Goal: Transaction & Acquisition: Book appointment/travel/reservation

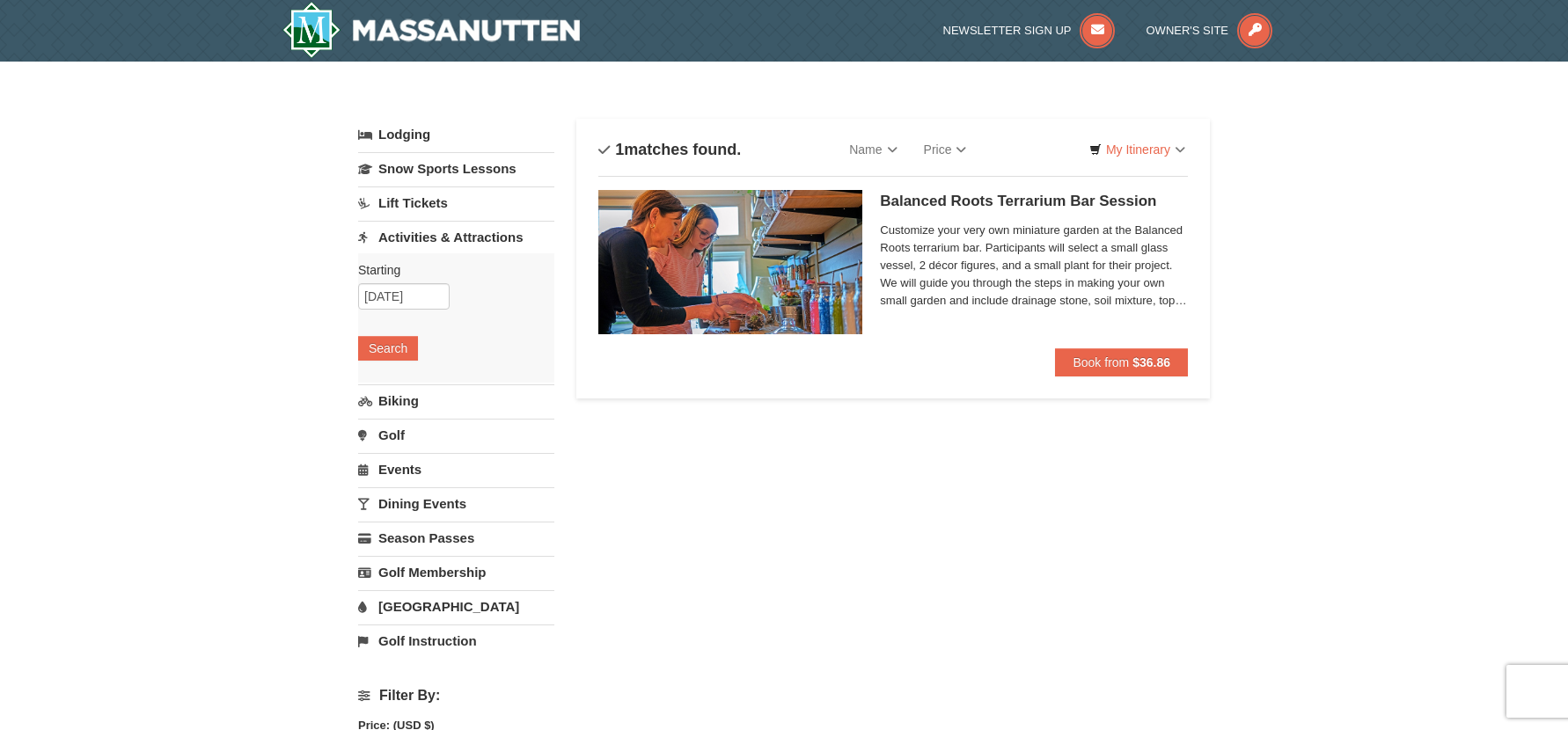
click at [930, 224] on span "Customize your very own miniature garden at the Balanced Roots terrarium bar. P…" at bounding box center [1034, 266] width 308 height 88
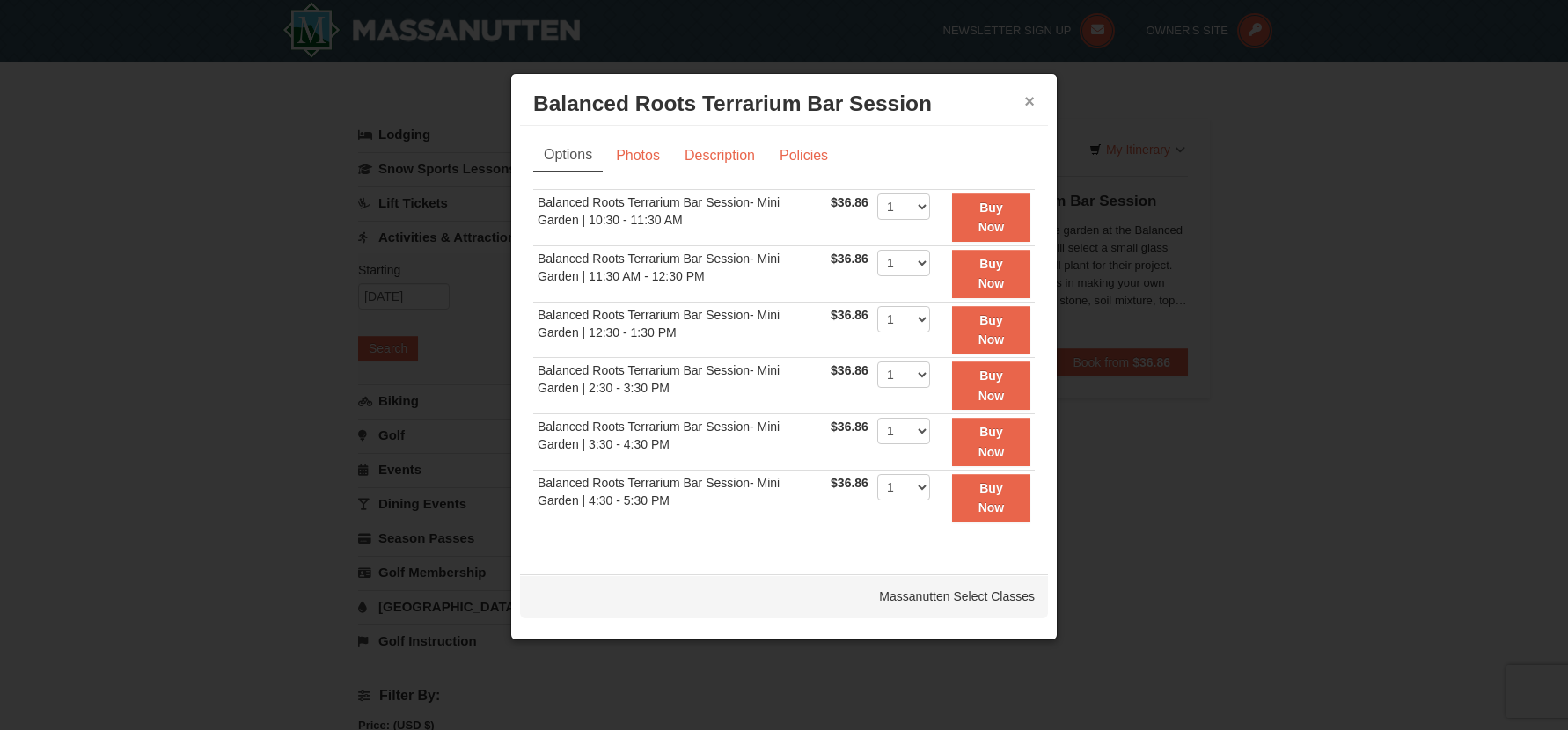
click at [1029, 102] on button "×" at bounding box center [1029, 101] width 11 height 17
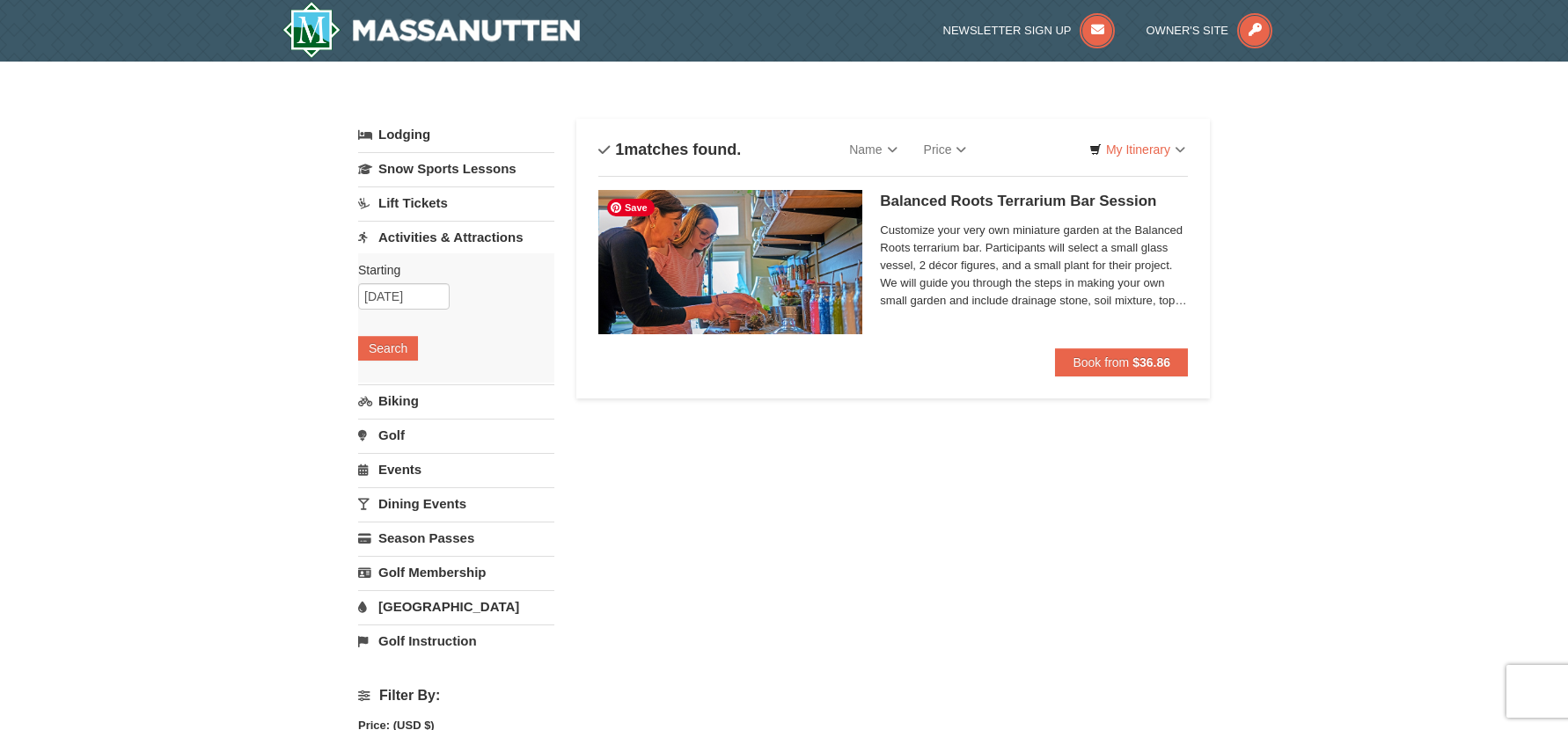
click at [762, 297] on img at bounding box center [730, 262] width 264 height 144
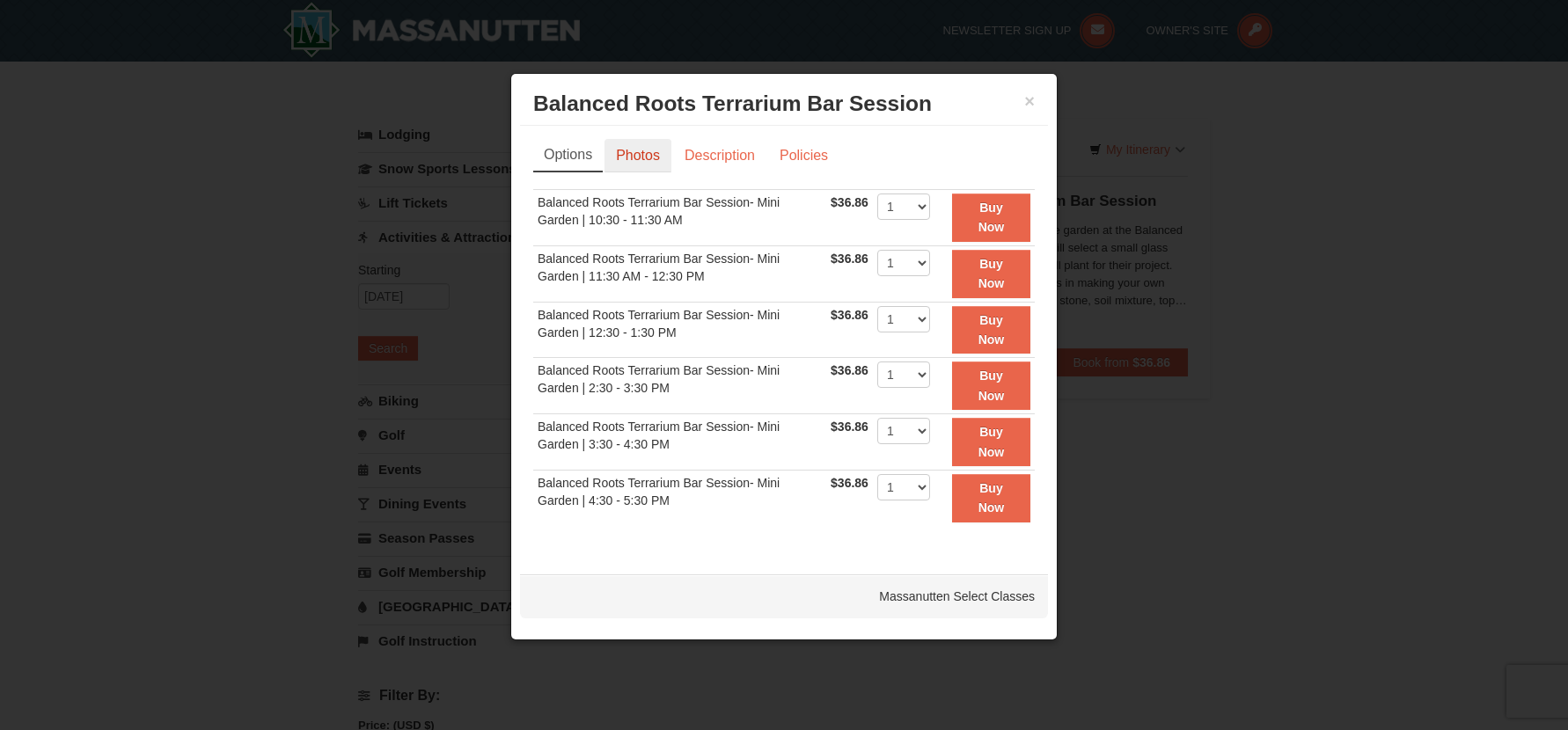
click at [638, 153] on link "Photos" at bounding box center [638, 155] width 67 height 34
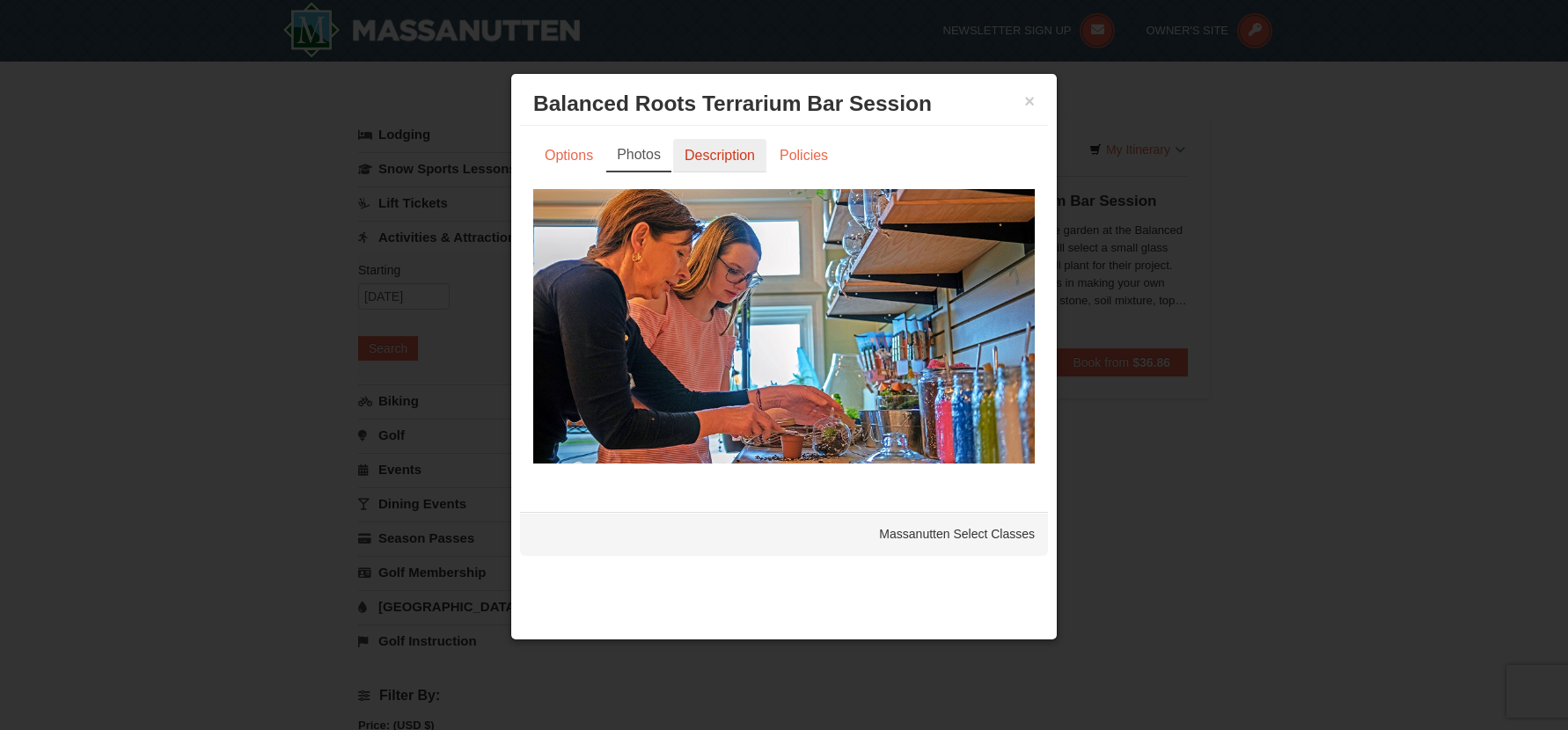
click at [706, 156] on link "Description" at bounding box center [719, 155] width 93 height 34
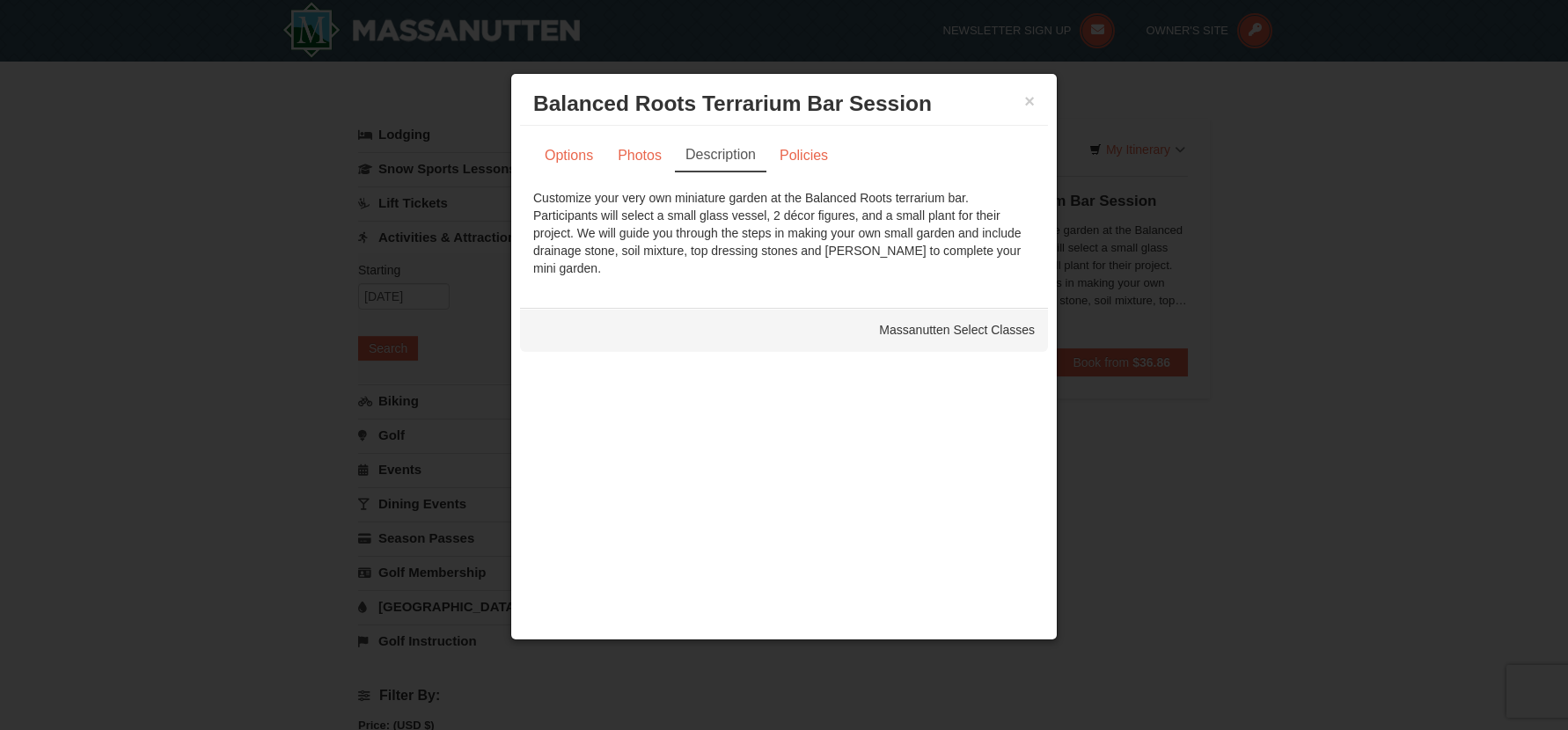
click at [1022, 100] on h3 "Balanced Roots Terrarium Bar Session Massanutten Select Classes" at bounding box center [784, 103] width 502 height 26
click at [1033, 102] on button "×" at bounding box center [1029, 101] width 11 height 17
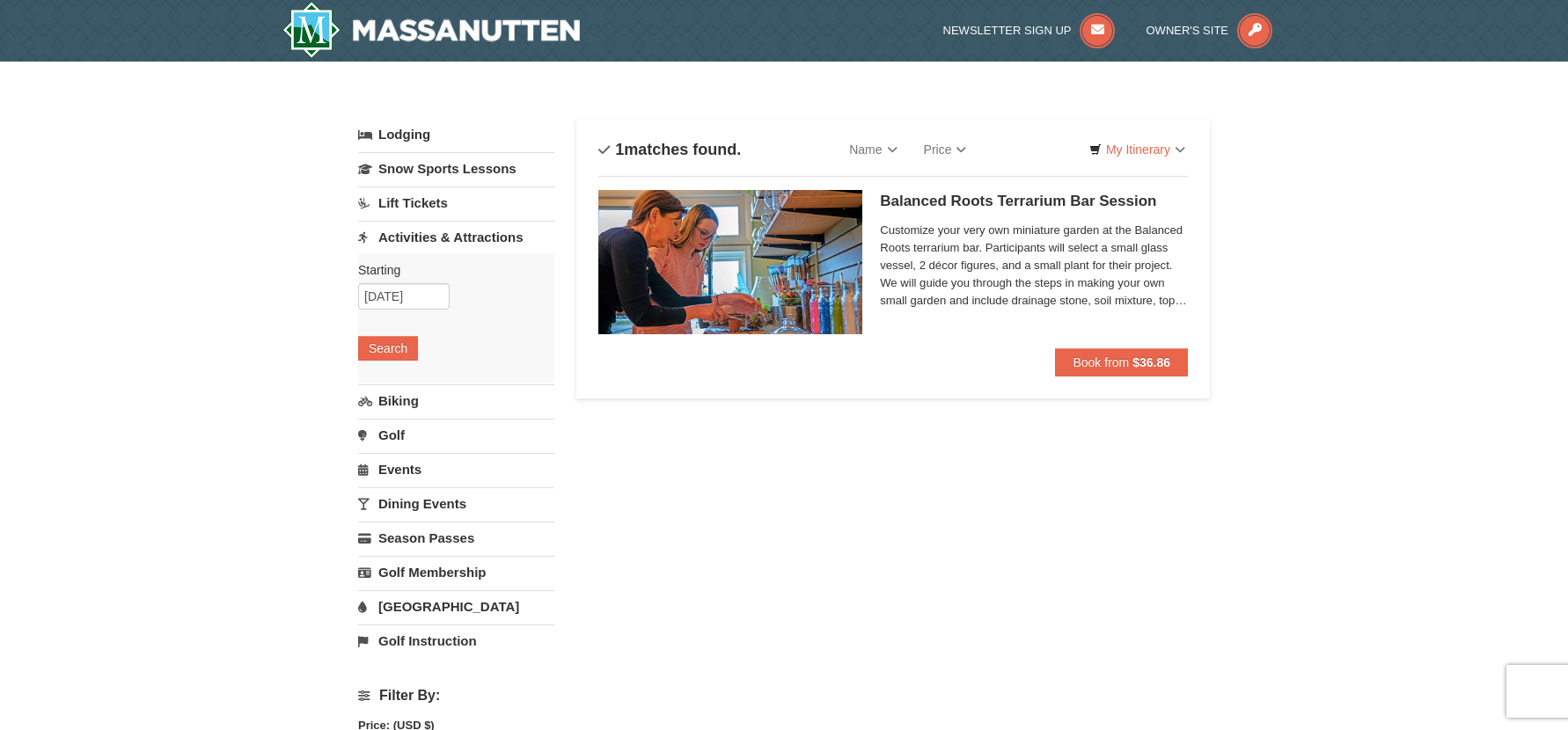
click at [941, 191] on div "Balanced Roots Terrarium Bar Session Massanutten Select Classes Customize your …" at bounding box center [1034, 269] width 308 height 159
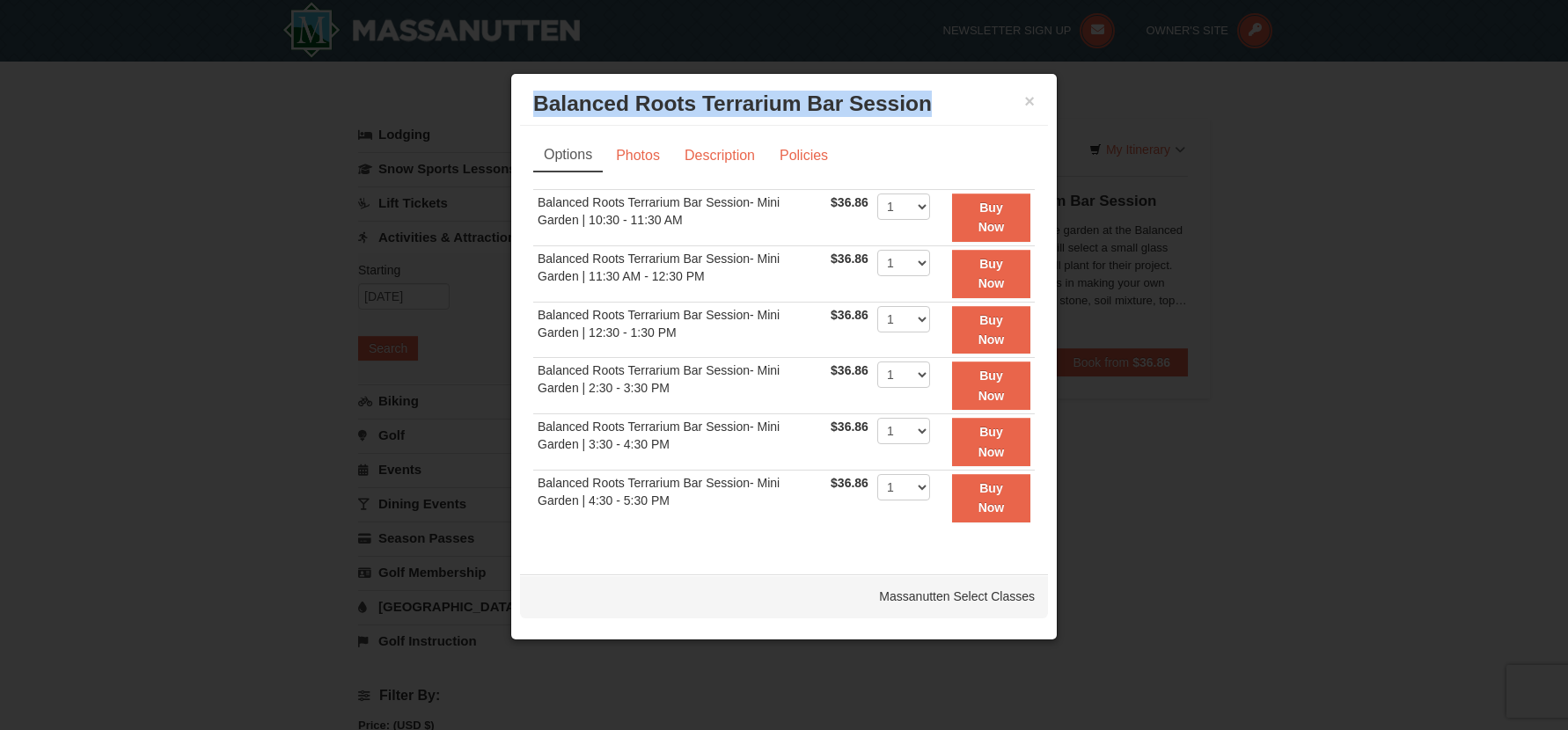
drag, startPoint x: 534, startPoint y: 101, endPoint x: 949, endPoint y: 92, distance: 415.1
click at [949, 92] on h3 "Balanced Roots Terrarium Bar Session Massanutten Select Classes" at bounding box center [784, 103] width 502 height 26
copy h3 "Balanced Roots Terrarium Bar Session"
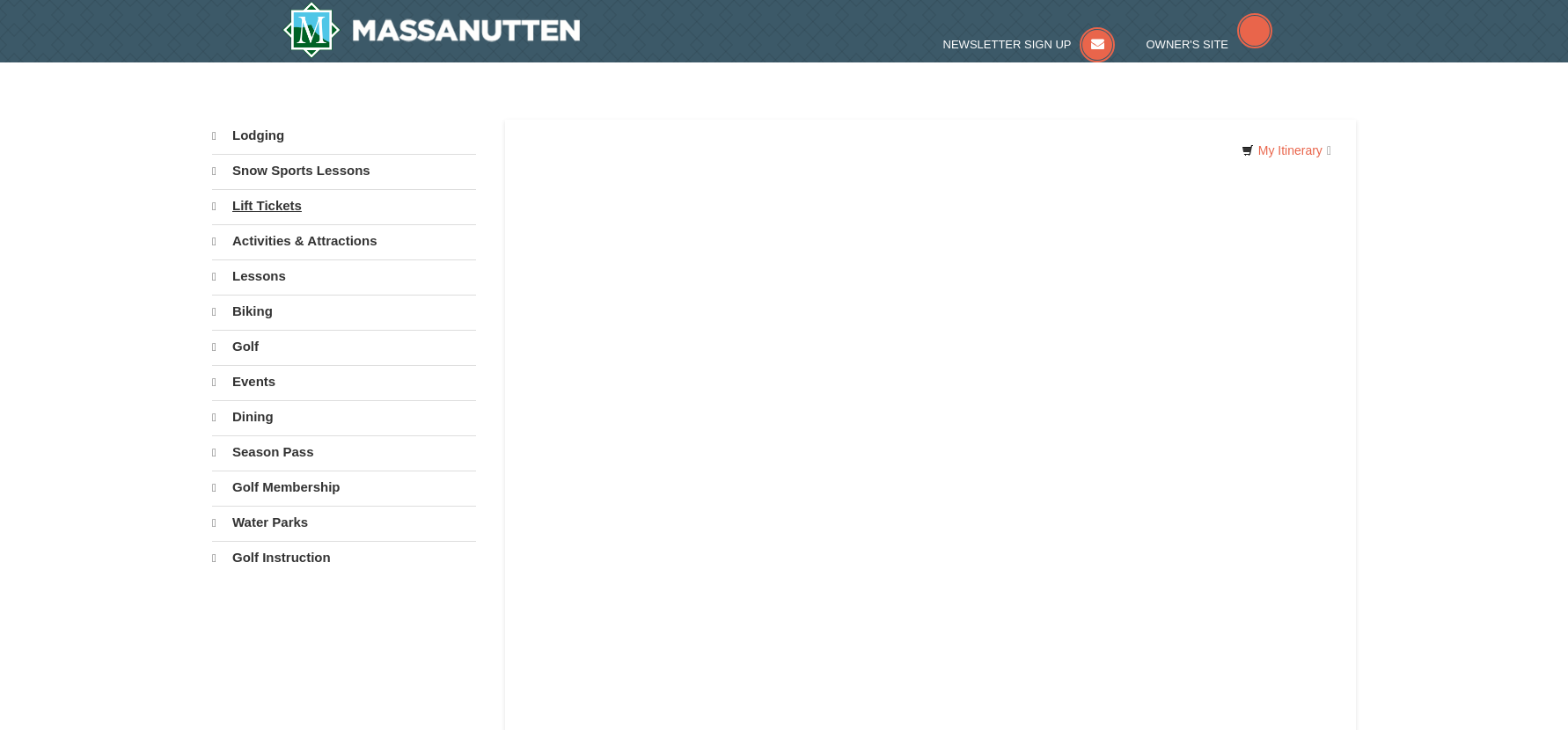
select select "9"
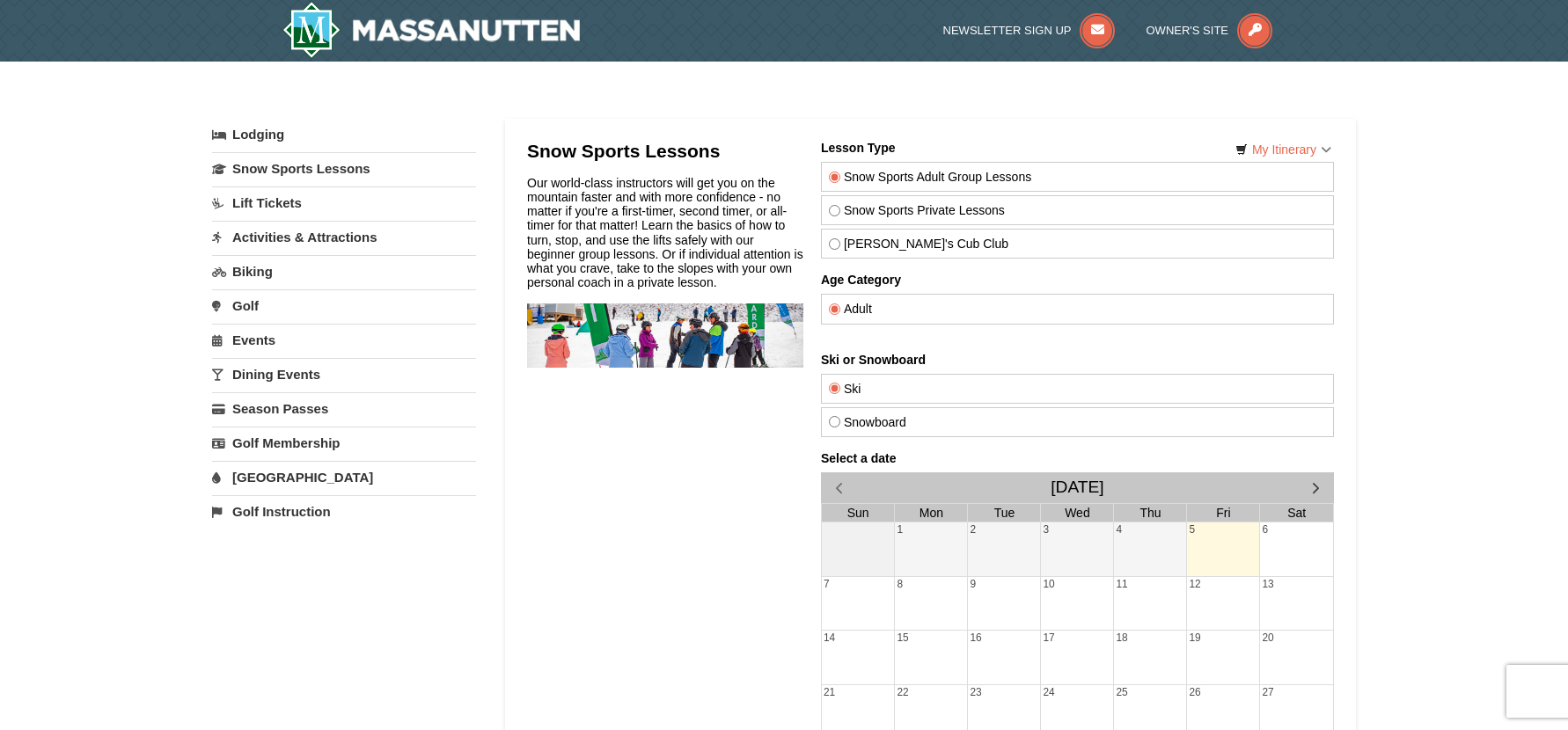
click at [831, 248] on input "[PERSON_NAME]'s Cub Club" at bounding box center [834, 244] width 12 height 12
radio input "true"
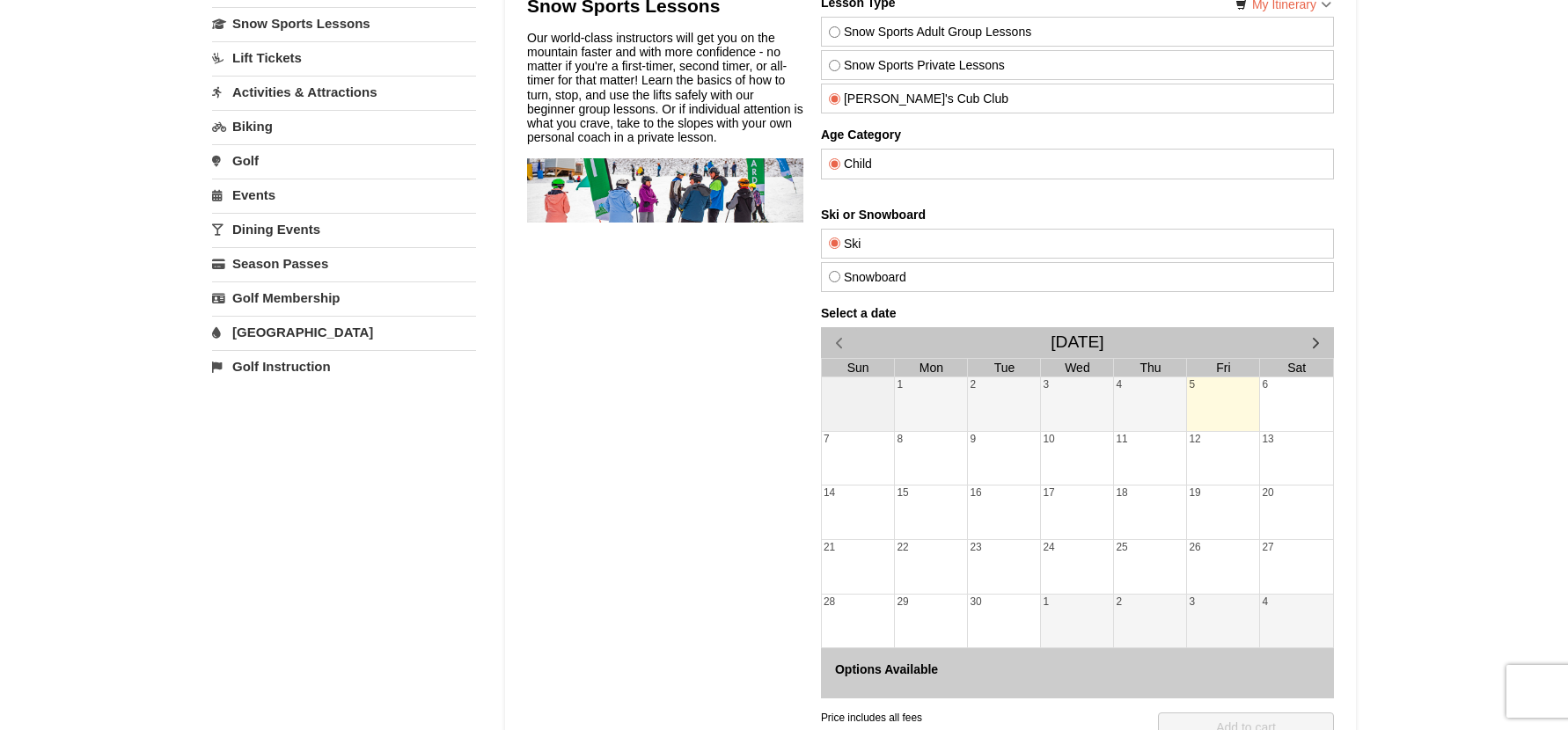
scroll to position [176, 0]
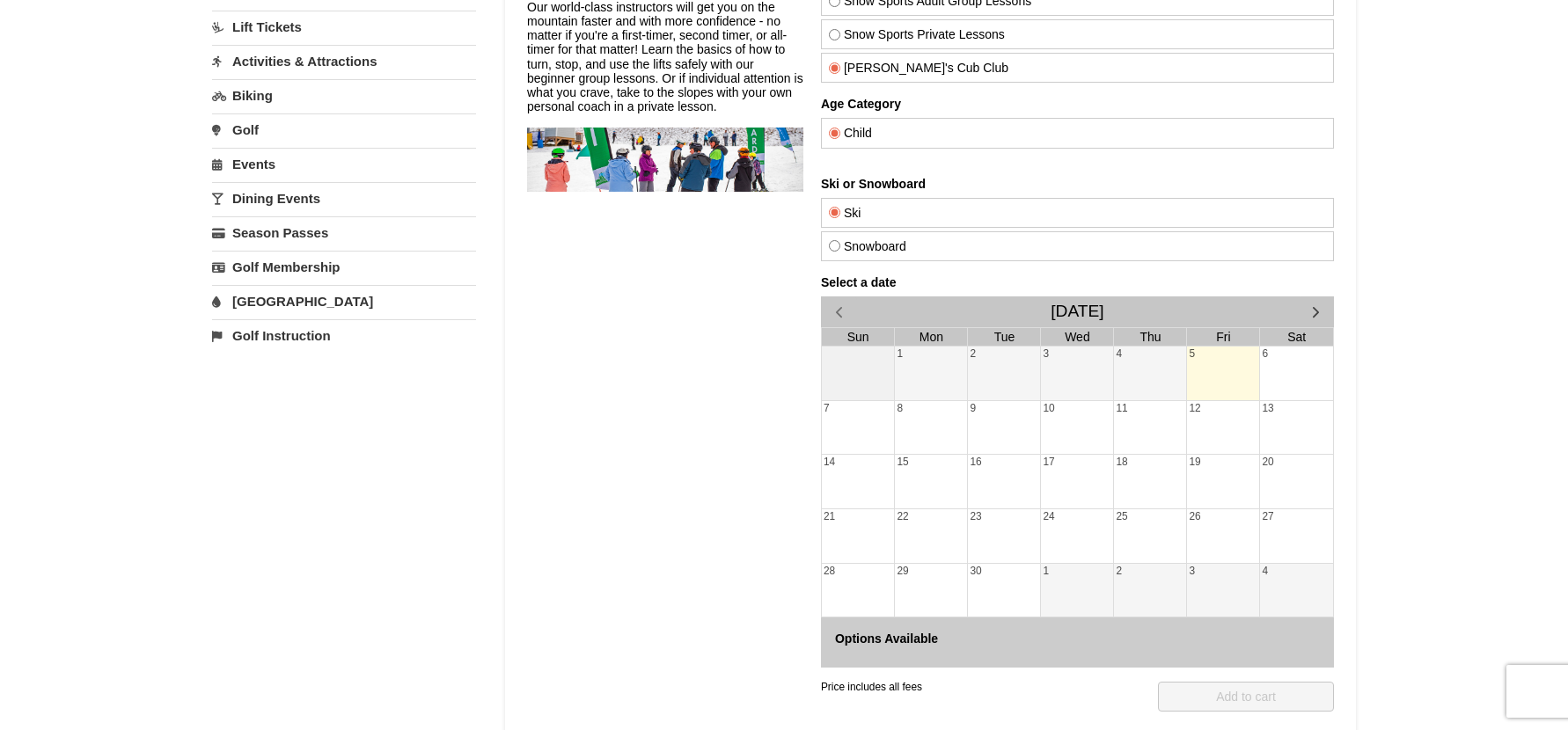
click at [1214, 376] on div "5" at bounding box center [1223, 373] width 73 height 54
click at [1312, 312] on span "button" at bounding box center [1316, 312] width 18 height 18
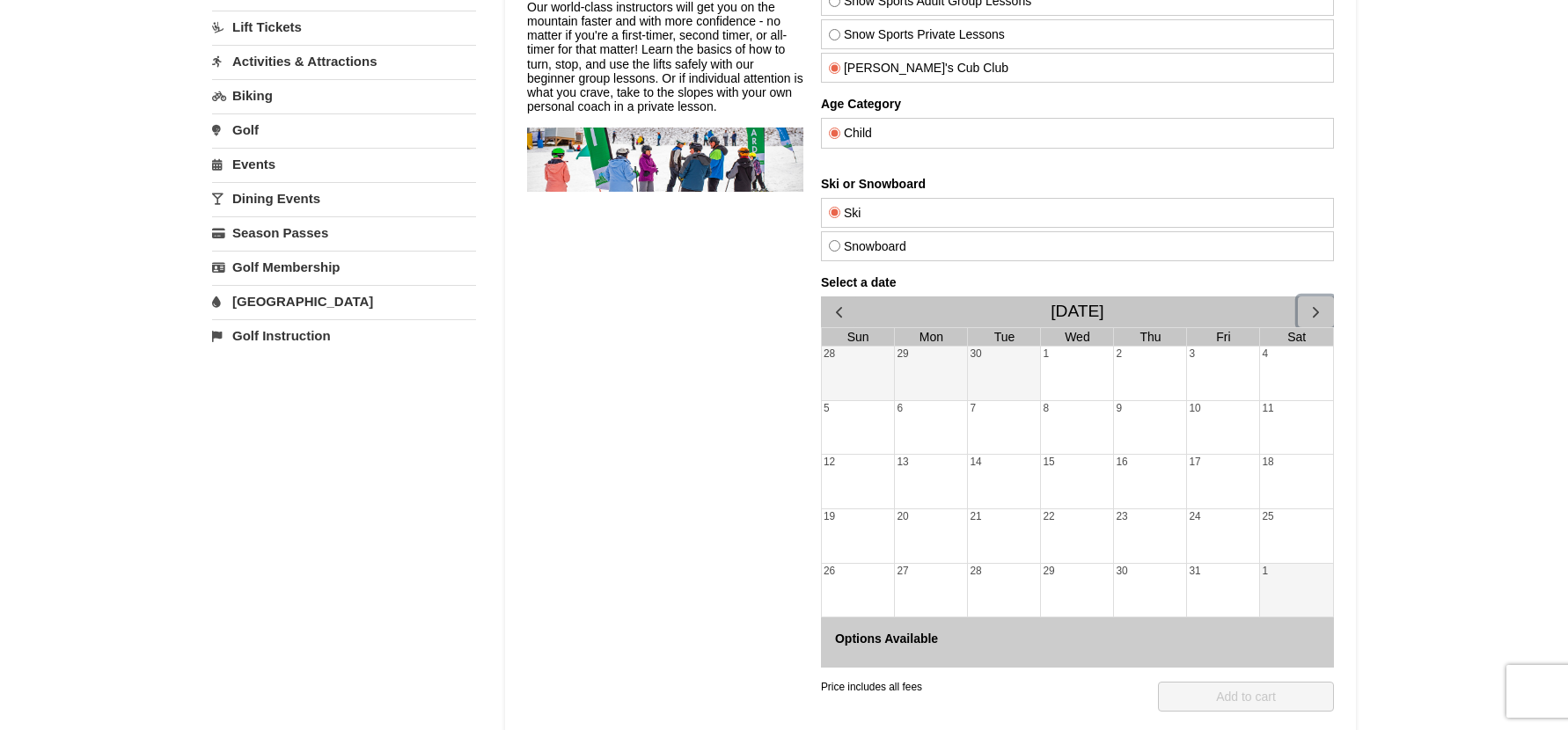
click at [1312, 312] on span "button" at bounding box center [1316, 312] width 18 height 18
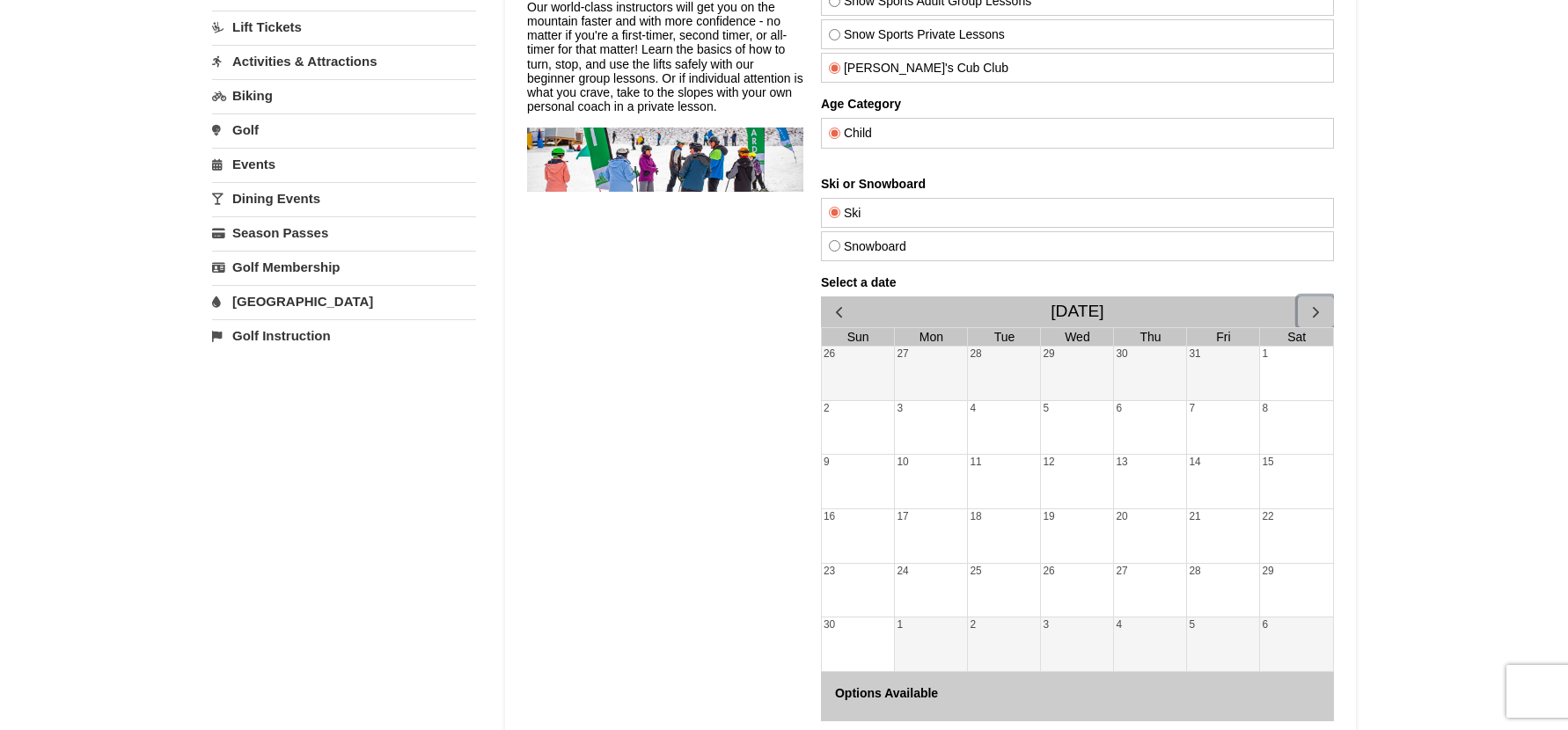
click at [1311, 311] on span "button" at bounding box center [1316, 312] width 18 height 18
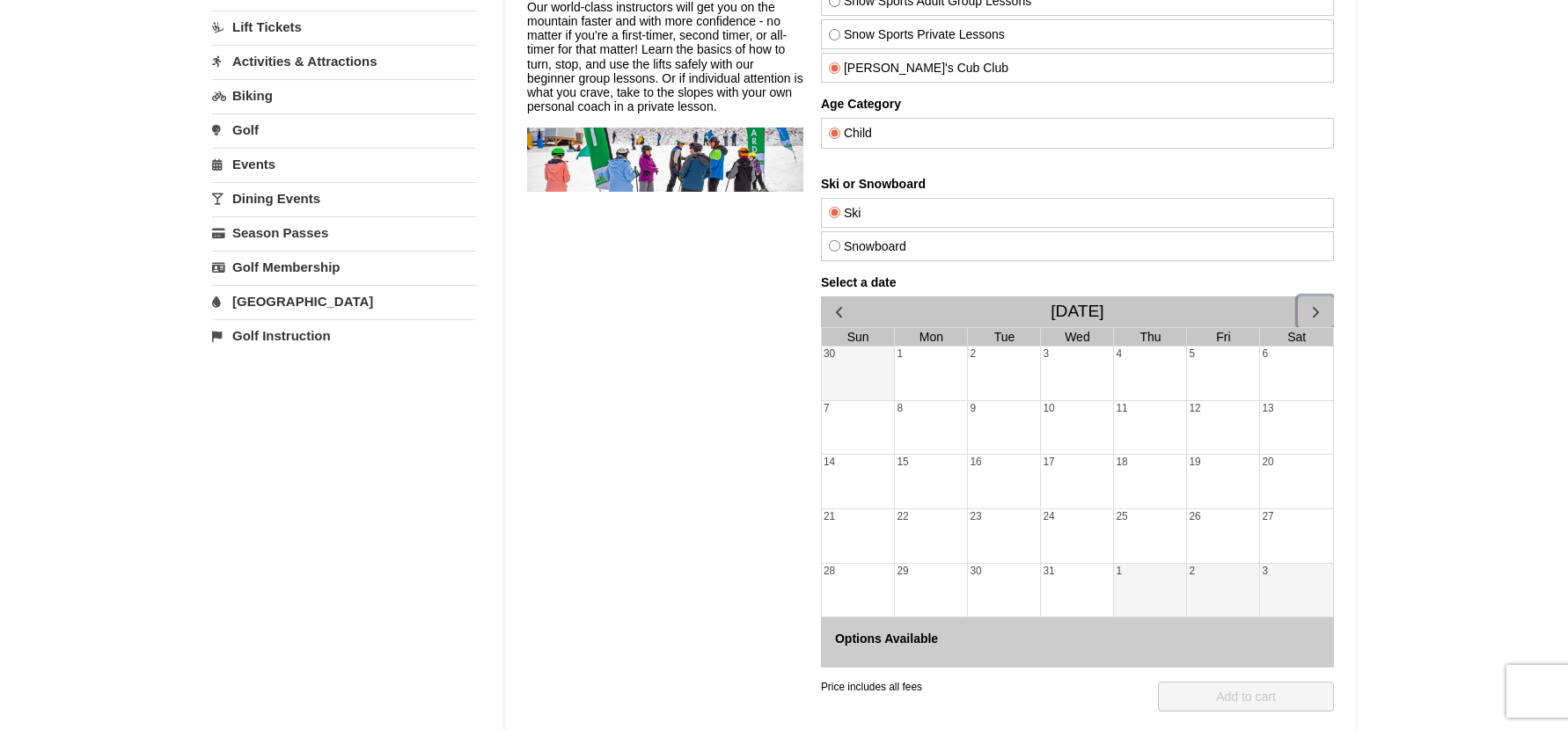
click at [1200, 371] on div "5" at bounding box center [1223, 373] width 73 height 54
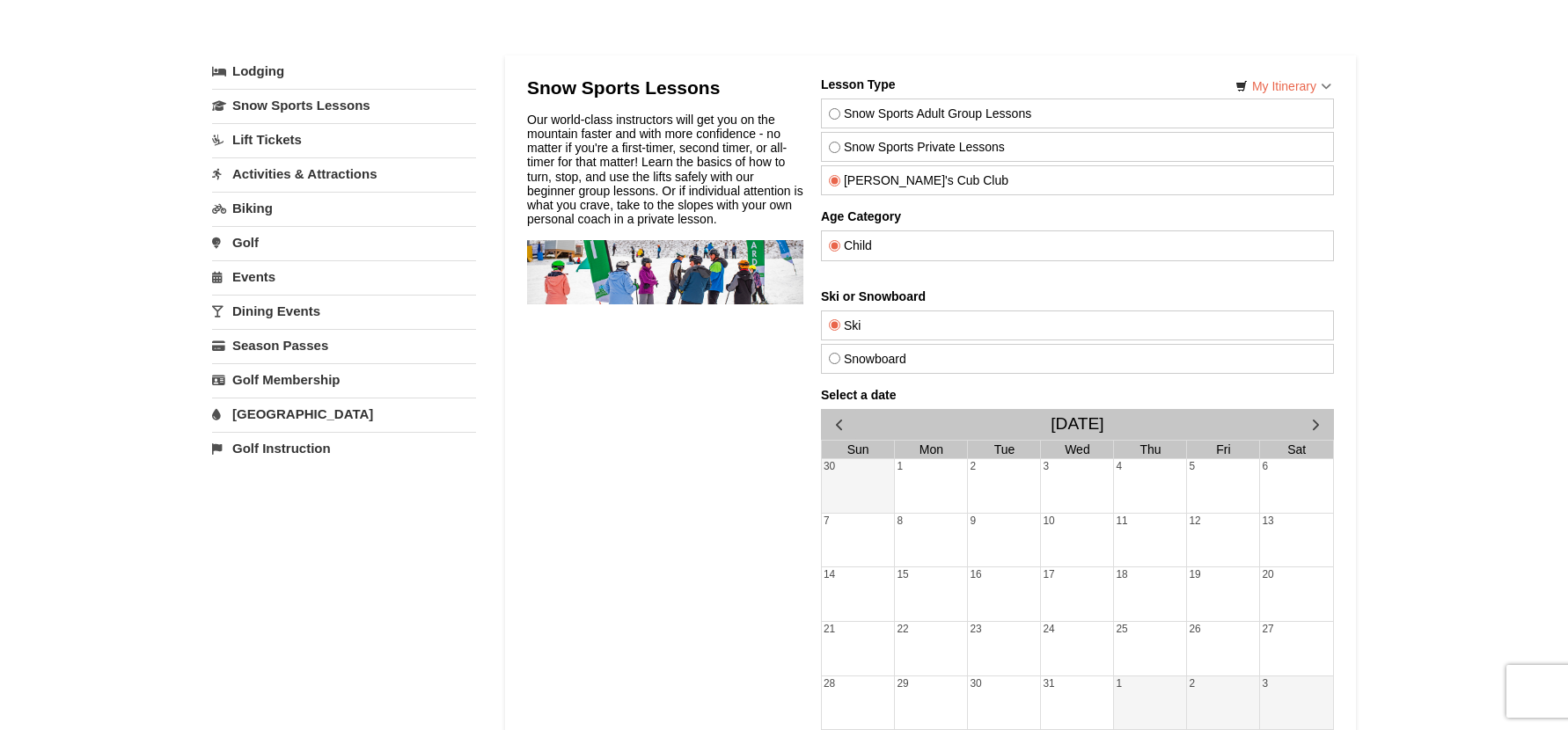
scroll to position [88, 0]
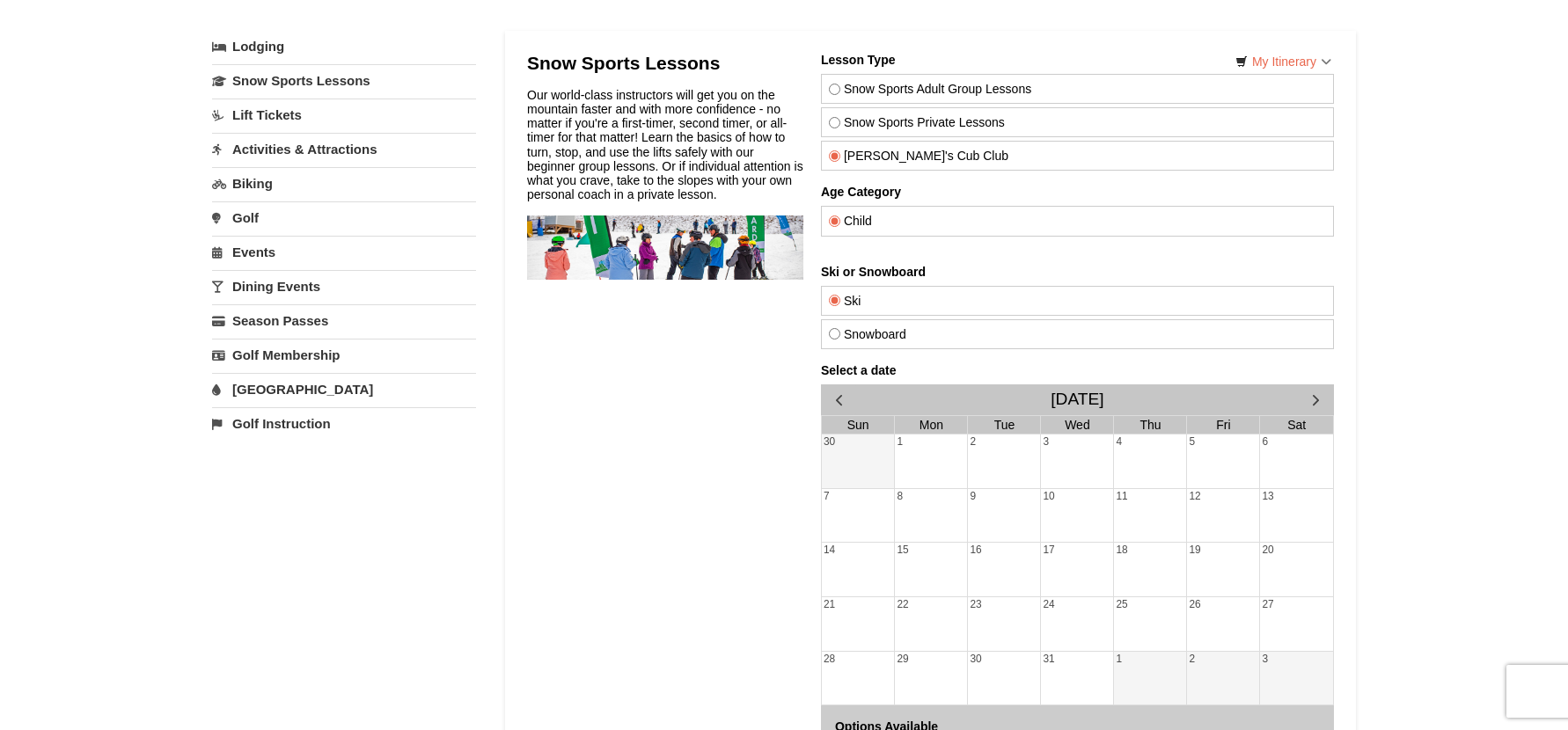
click at [835, 88] on input "Snow Sports Adult Group Lessons" at bounding box center [834, 89] width 12 height 12
radio input "true"
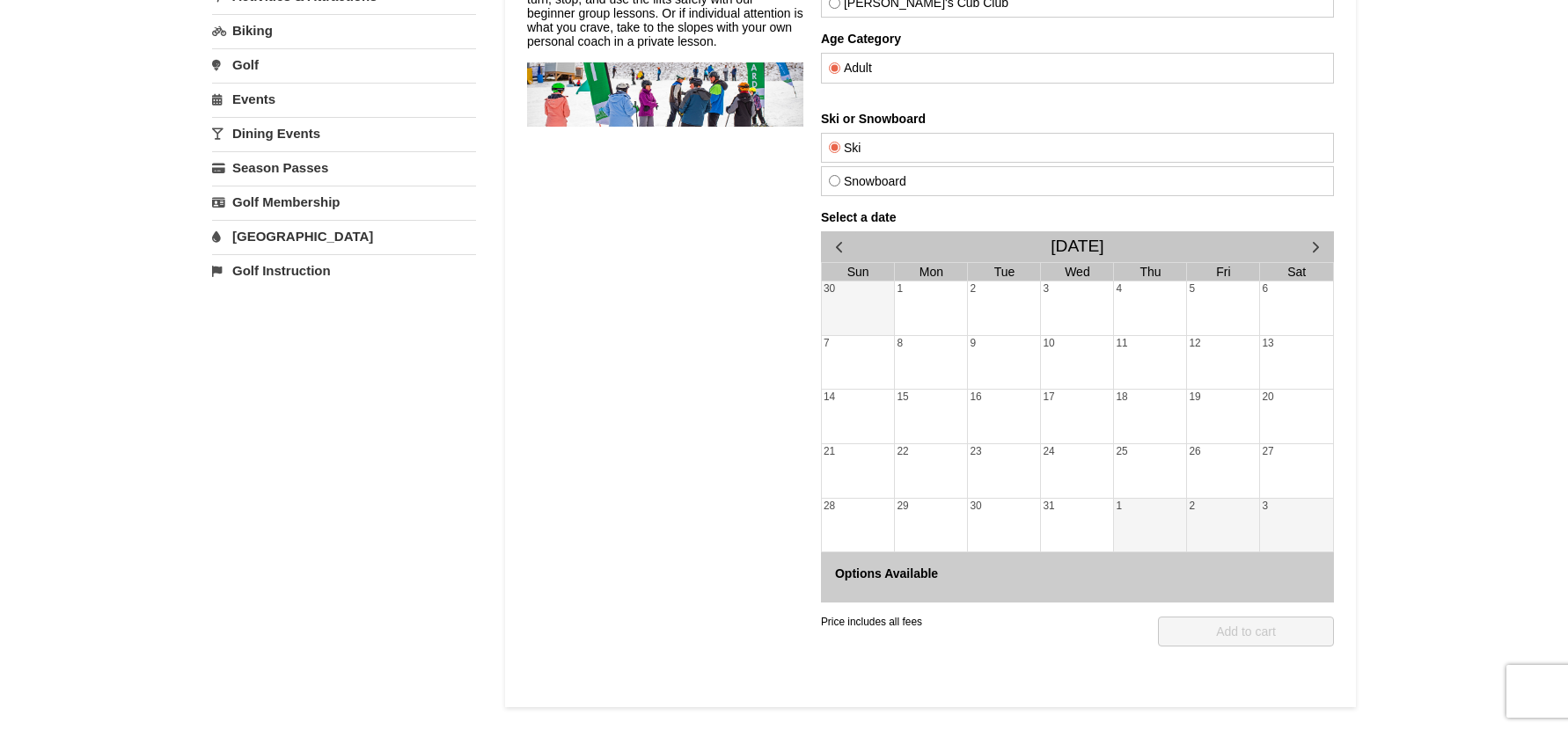
scroll to position [264, 0]
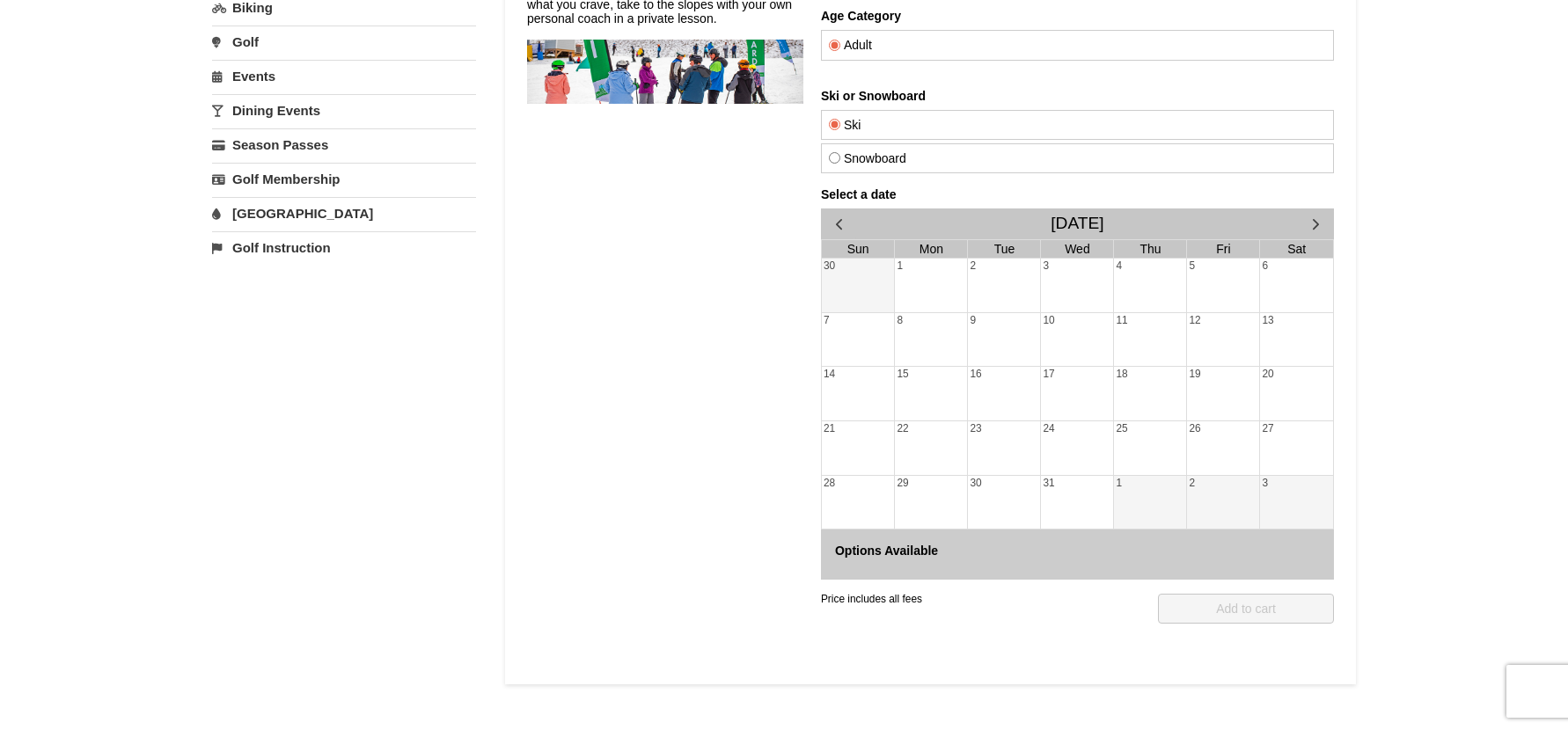
click at [1218, 295] on div "5" at bounding box center [1223, 285] width 73 height 54
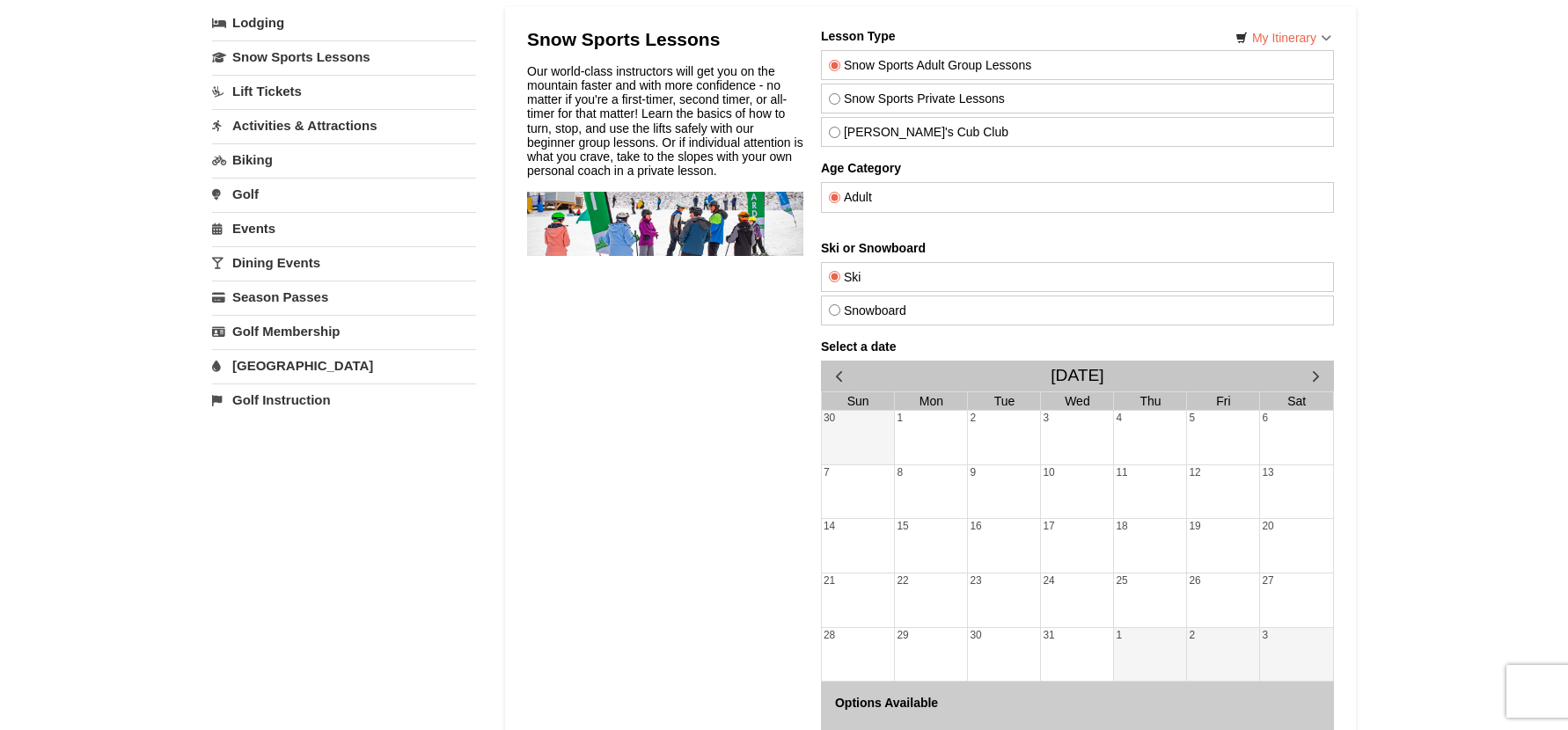
scroll to position [88, 0]
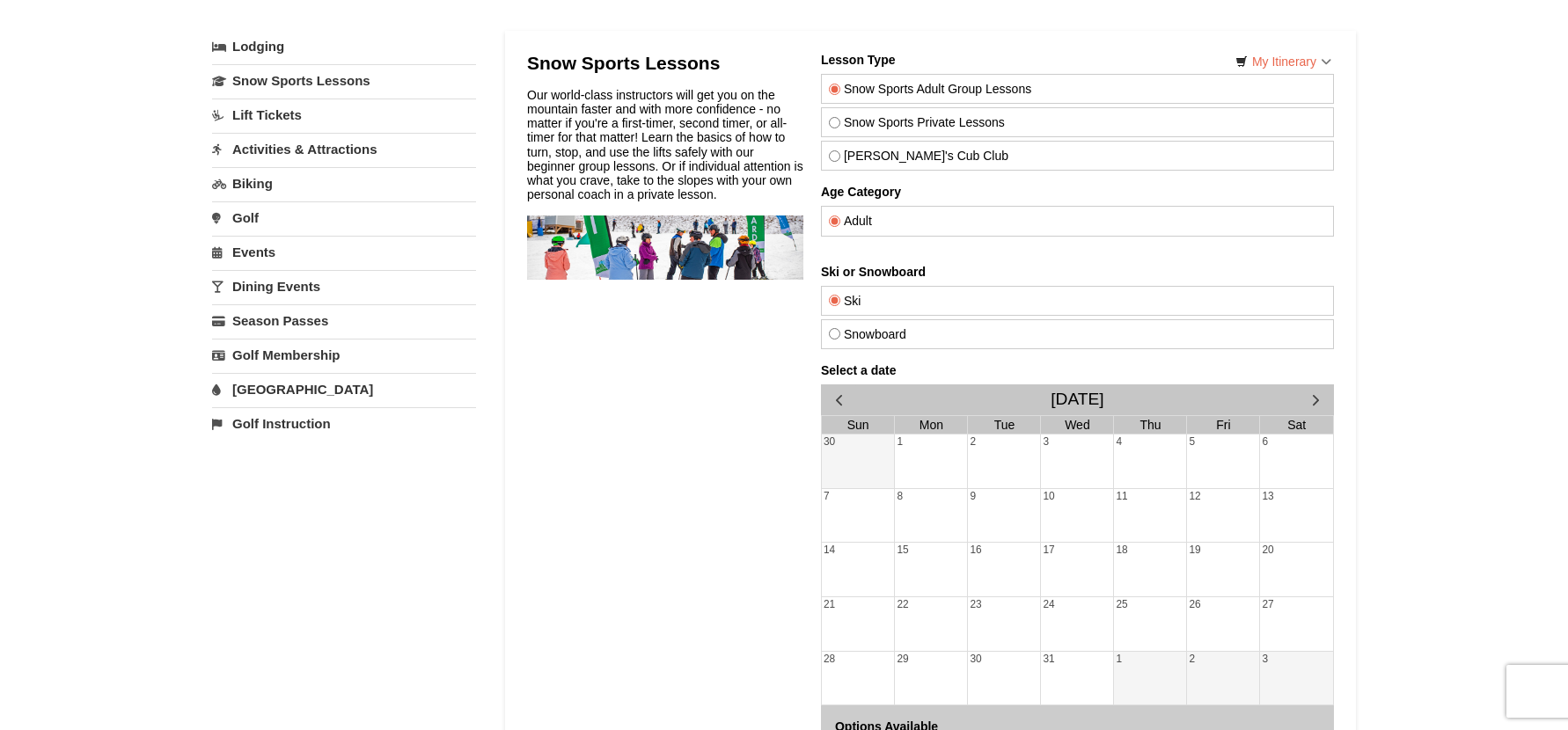
click at [302, 286] on link "Dining Events" at bounding box center [344, 287] width 264 height 33
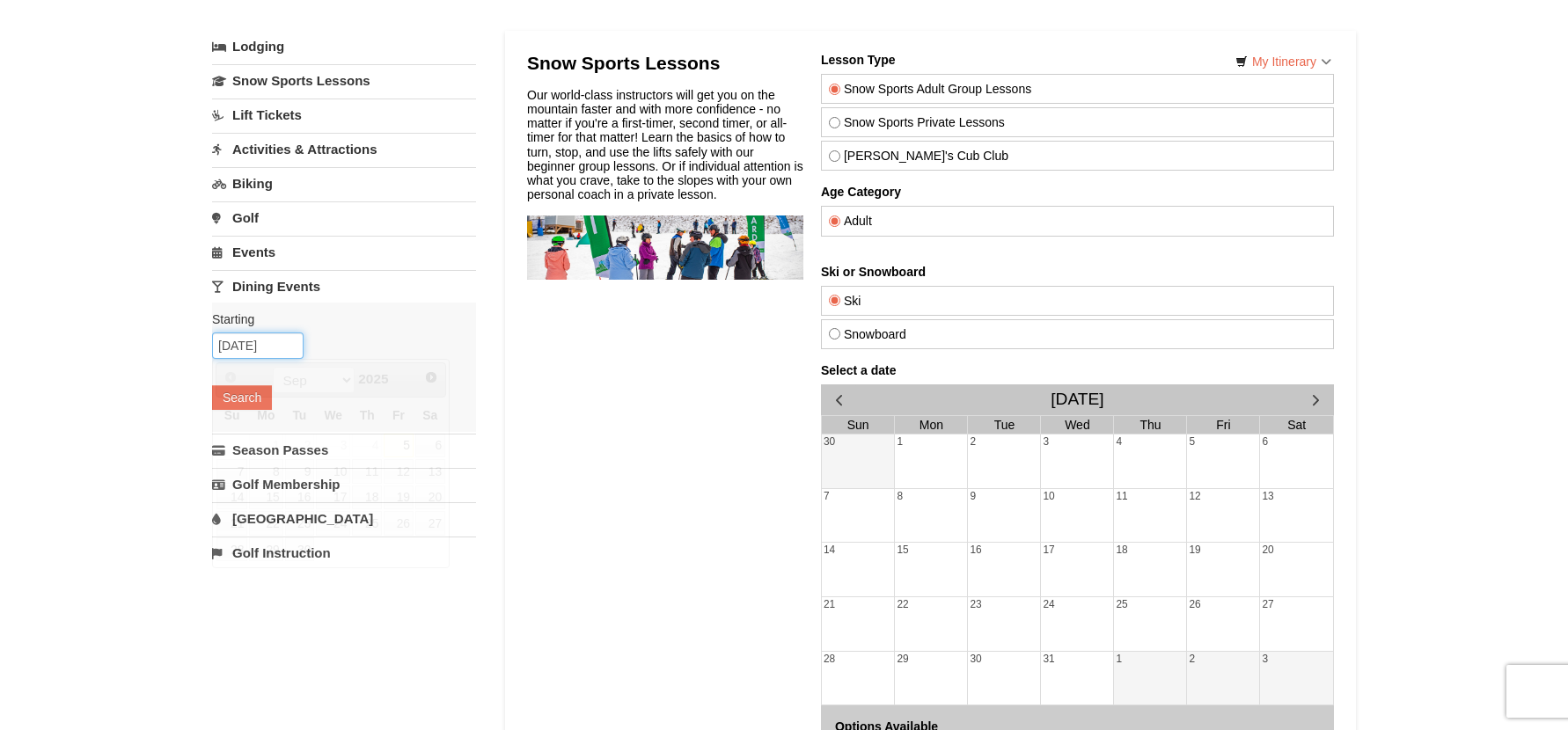
click at [238, 350] on input "[DATE]" at bounding box center [258, 346] width 92 height 26
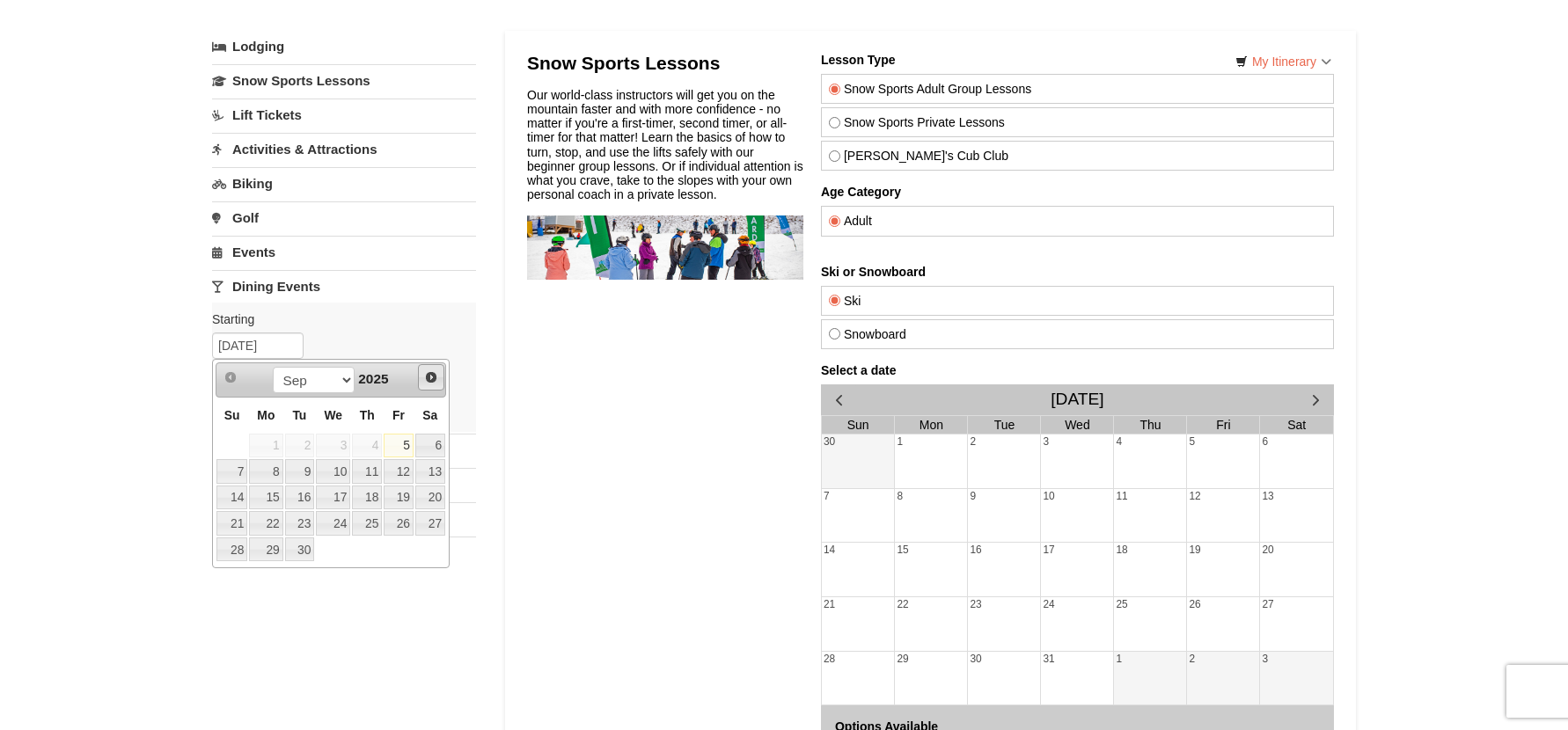
click at [432, 489] on span "Next" at bounding box center [404, 489] width 73 height 0
click at [733, 545] on span "Next" at bounding box center [740, 552] width 15 height 15
click at [431, 379] on span "Next" at bounding box center [432, 377] width 15 height 15
click at [404, 445] on link "5" at bounding box center [398, 445] width 30 height 24
type input "[DATE]"
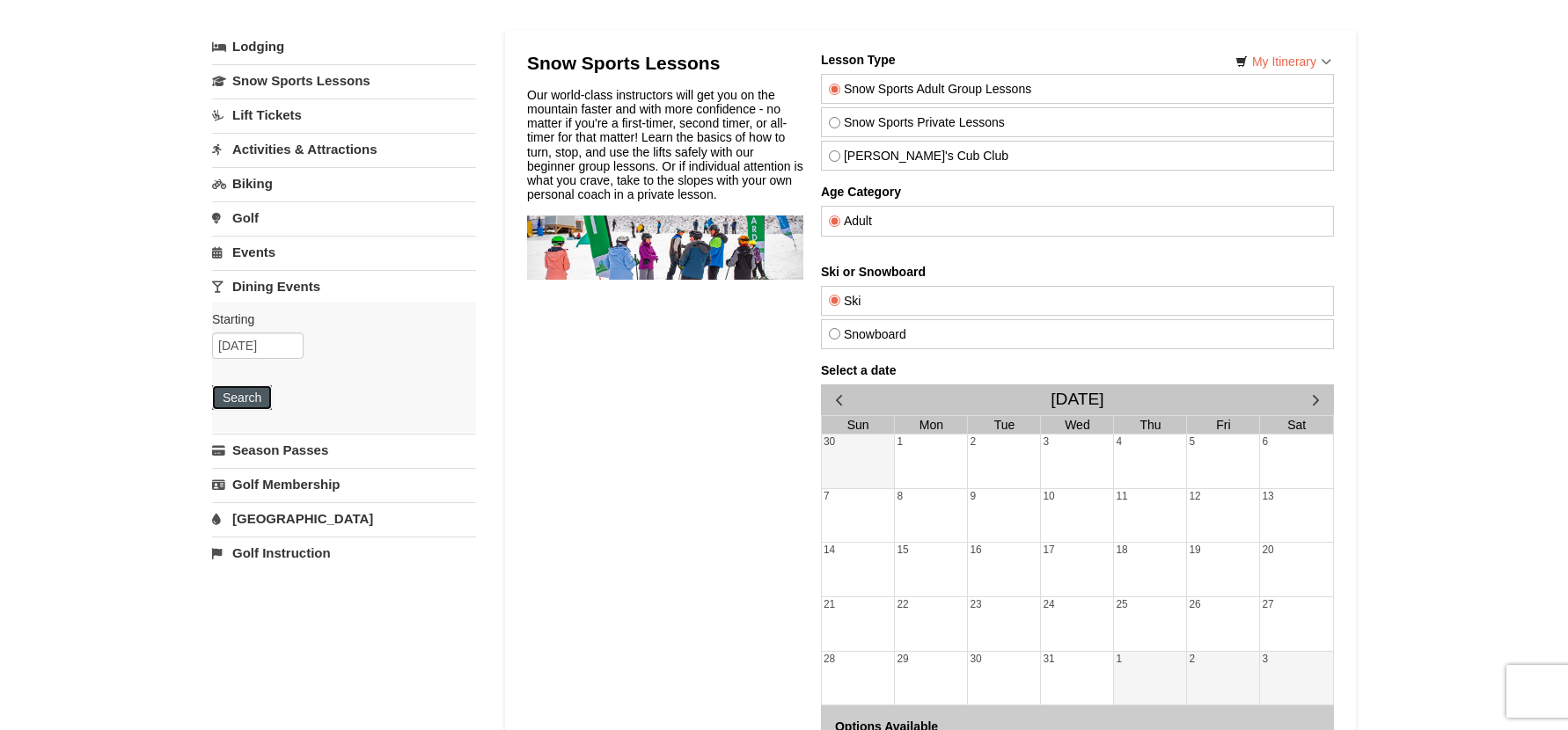
click at [258, 396] on button "Search" at bounding box center [242, 397] width 60 height 24
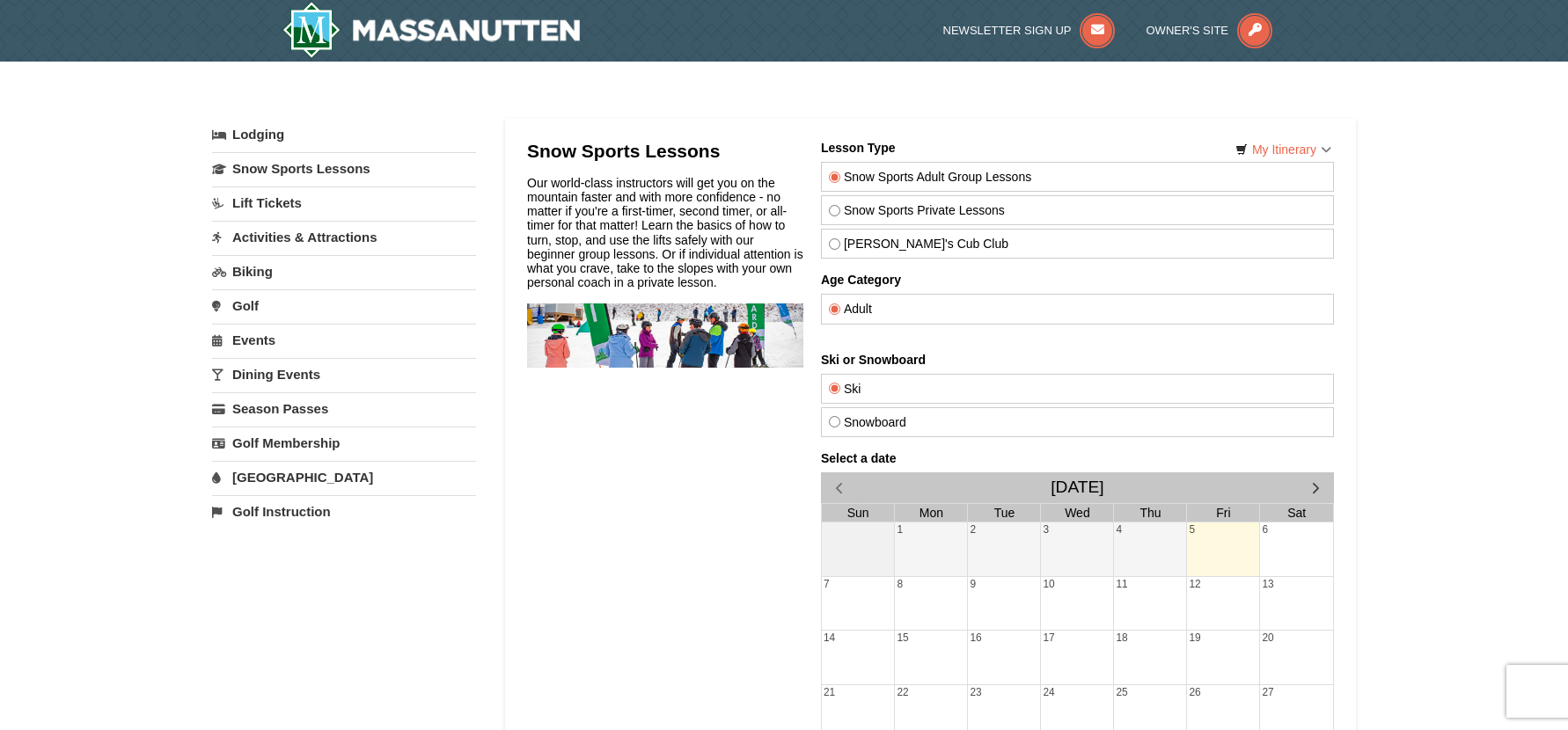
click at [285, 233] on link "Activities & Attractions" at bounding box center [344, 238] width 264 height 33
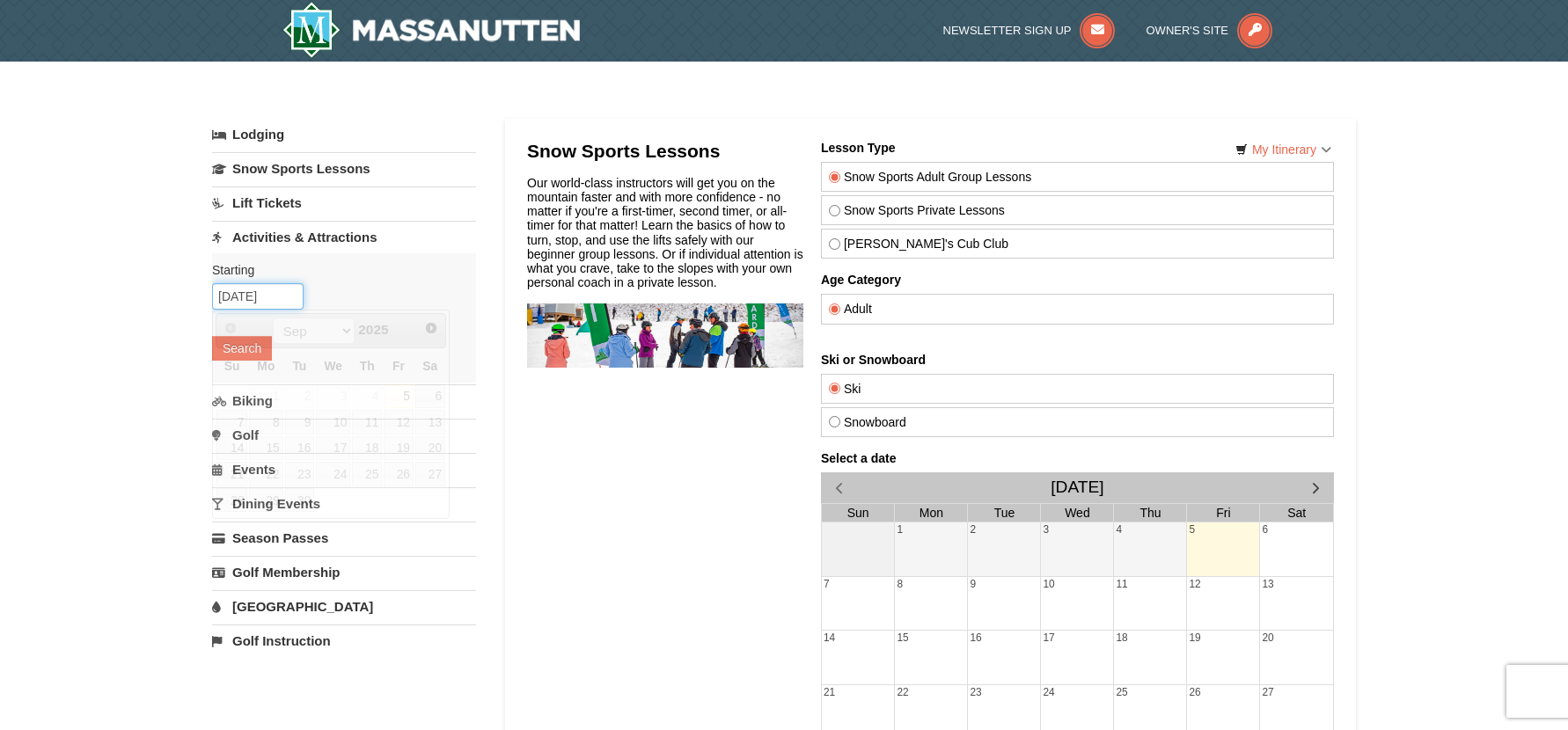
click at [265, 290] on input "09/05/2025" at bounding box center [258, 296] width 92 height 26
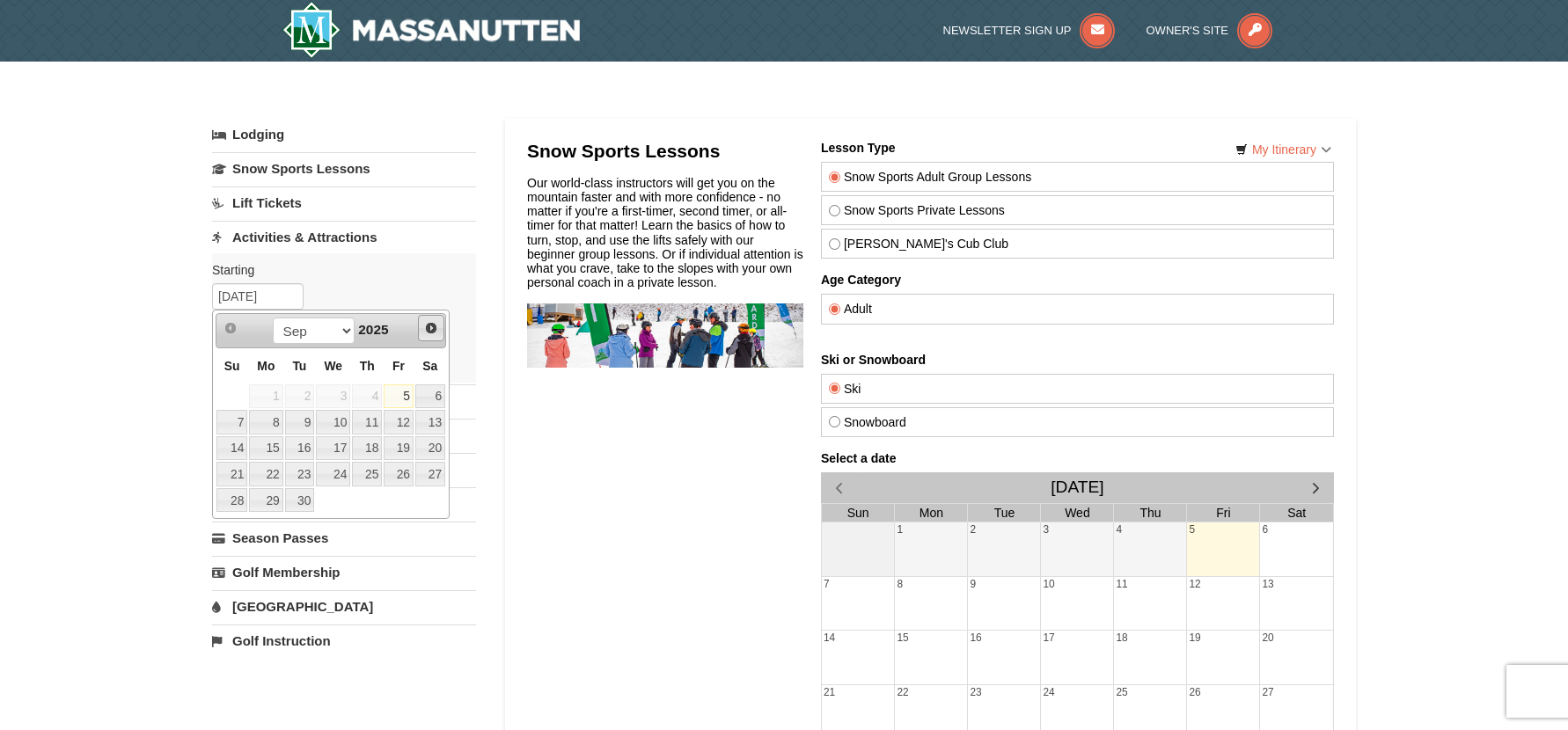
click at [436, 329] on span "Next" at bounding box center [432, 328] width 15 height 15
click at [433, 331] on span "Next" at bounding box center [432, 328] width 15 height 15
click at [402, 393] on link "5" at bounding box center [398, 396] width 30 height 24
type input "[DATE]"
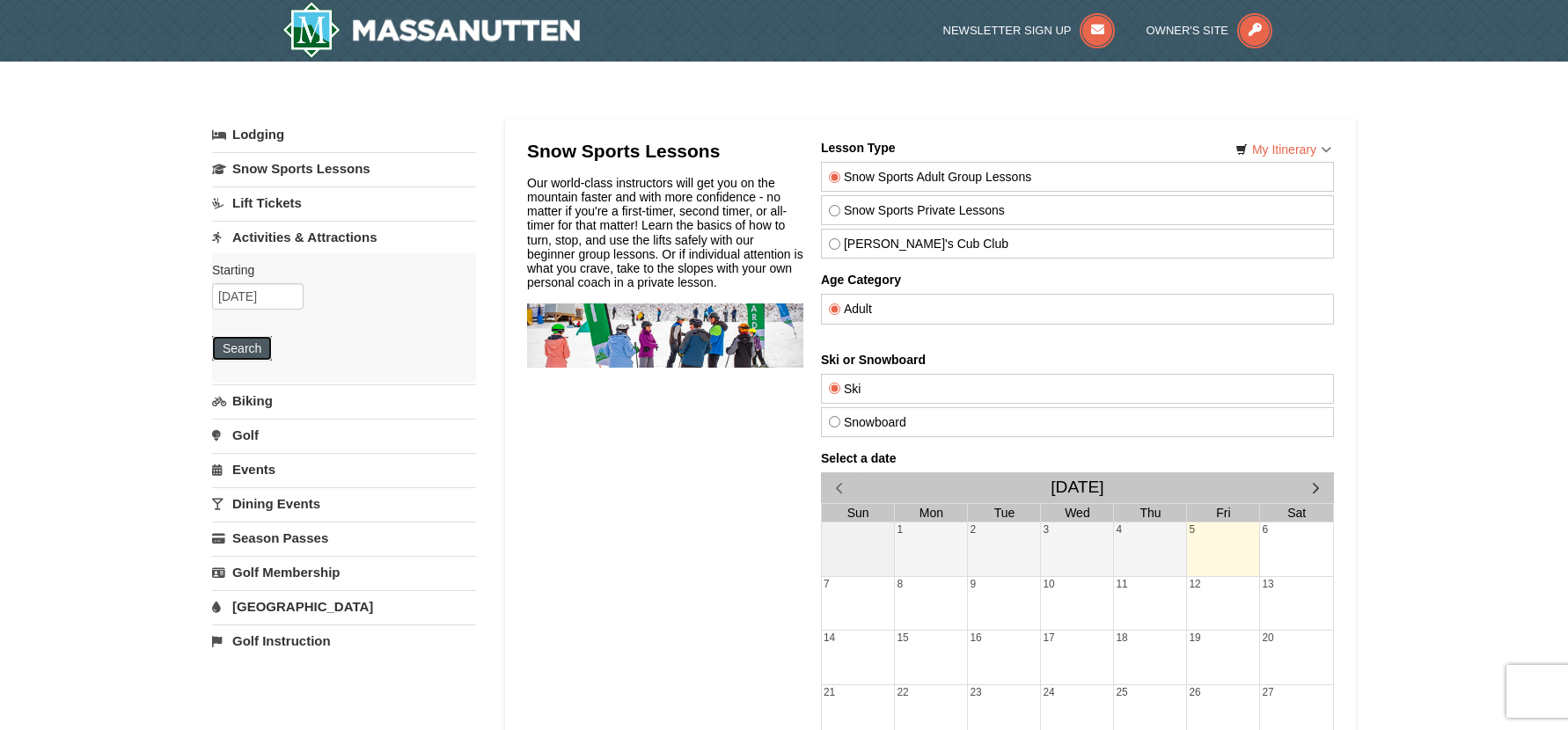
click at [252, 355] on button "Search" at bounding box center [242, 348] width 60 height 24
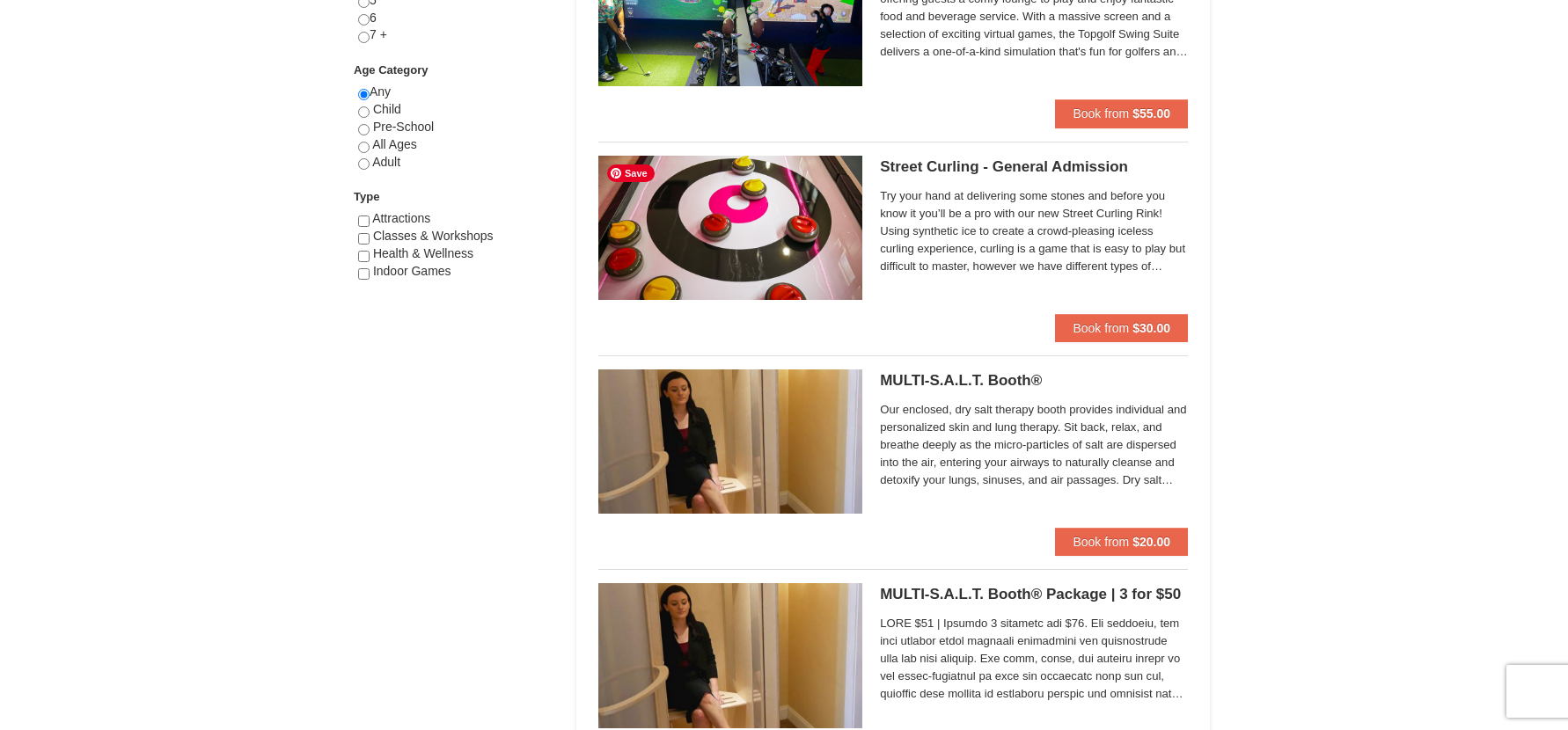
scroll to position [880, 0]
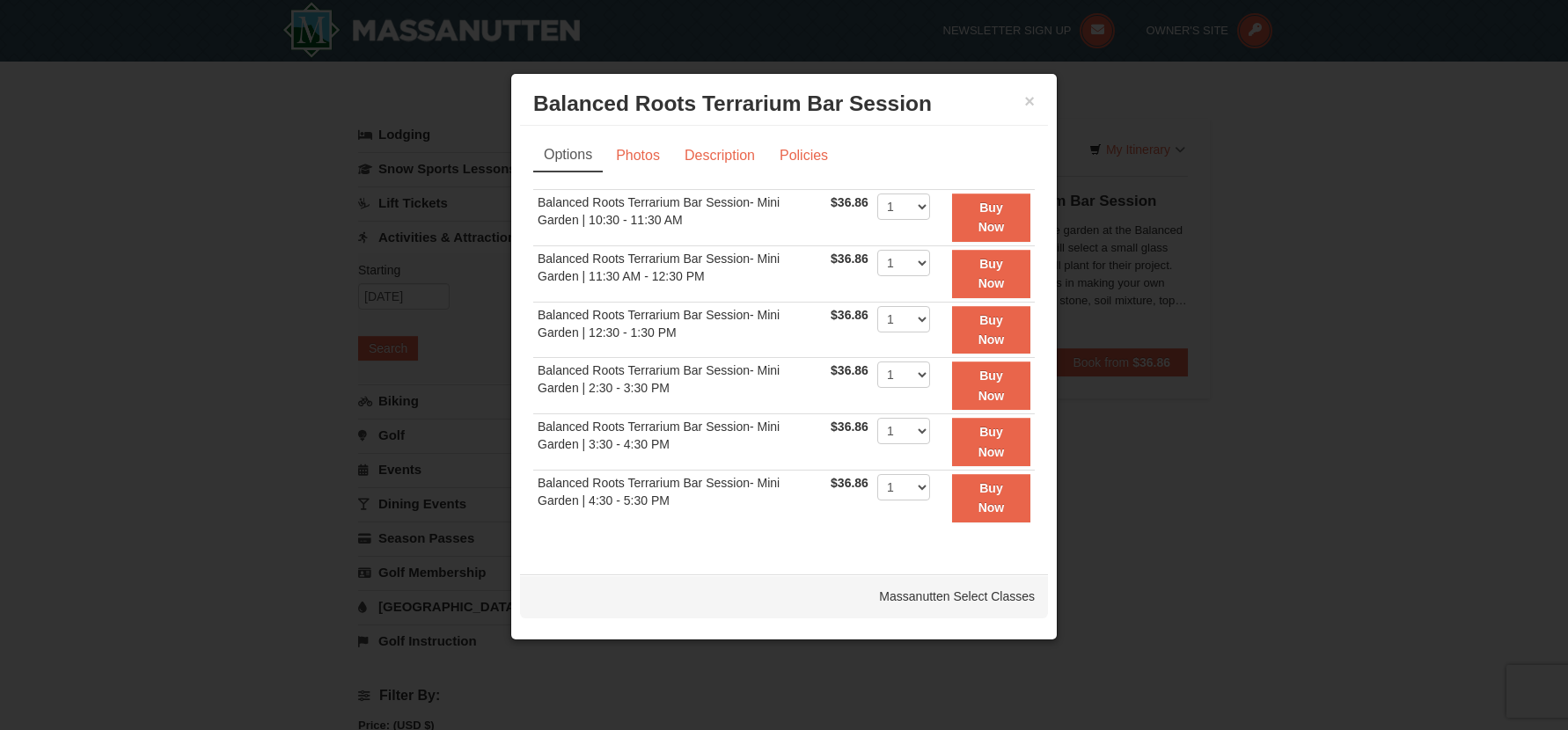
click at [680, 535] on div "Sorry, no matches found. Please remove some filters, or change your dates to fi…" at bounding box center [784, 366] width 502 height 355
click at [651, 151] on link "Photos" at bounding box center [638, 155] width 67 height 34
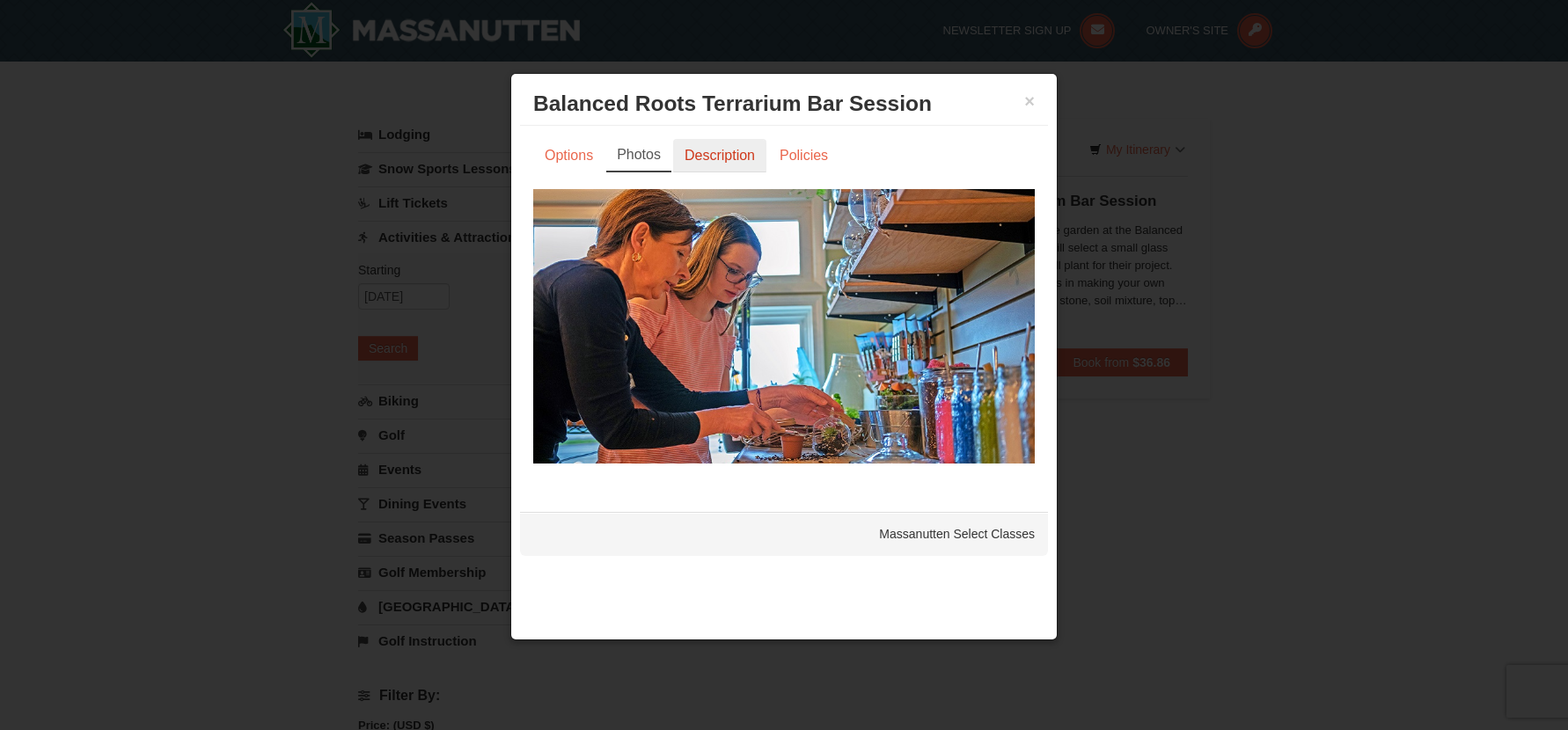
click at [714, 153] on link "Description" at bounding box center [719, 155] width 93 height 34
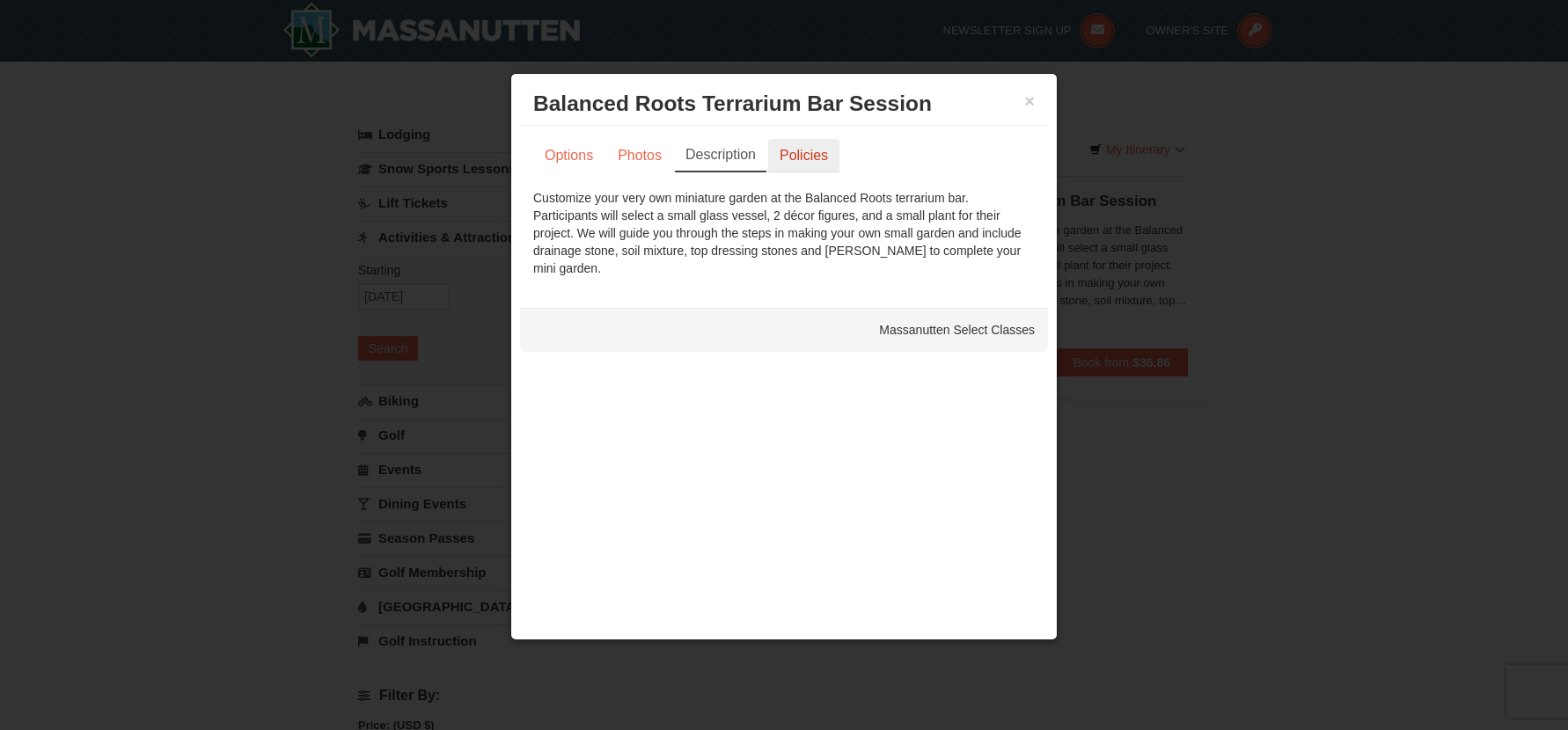
click at [802, 161] on link "Policies" at bounding box center [803, 155] width 72 height 34
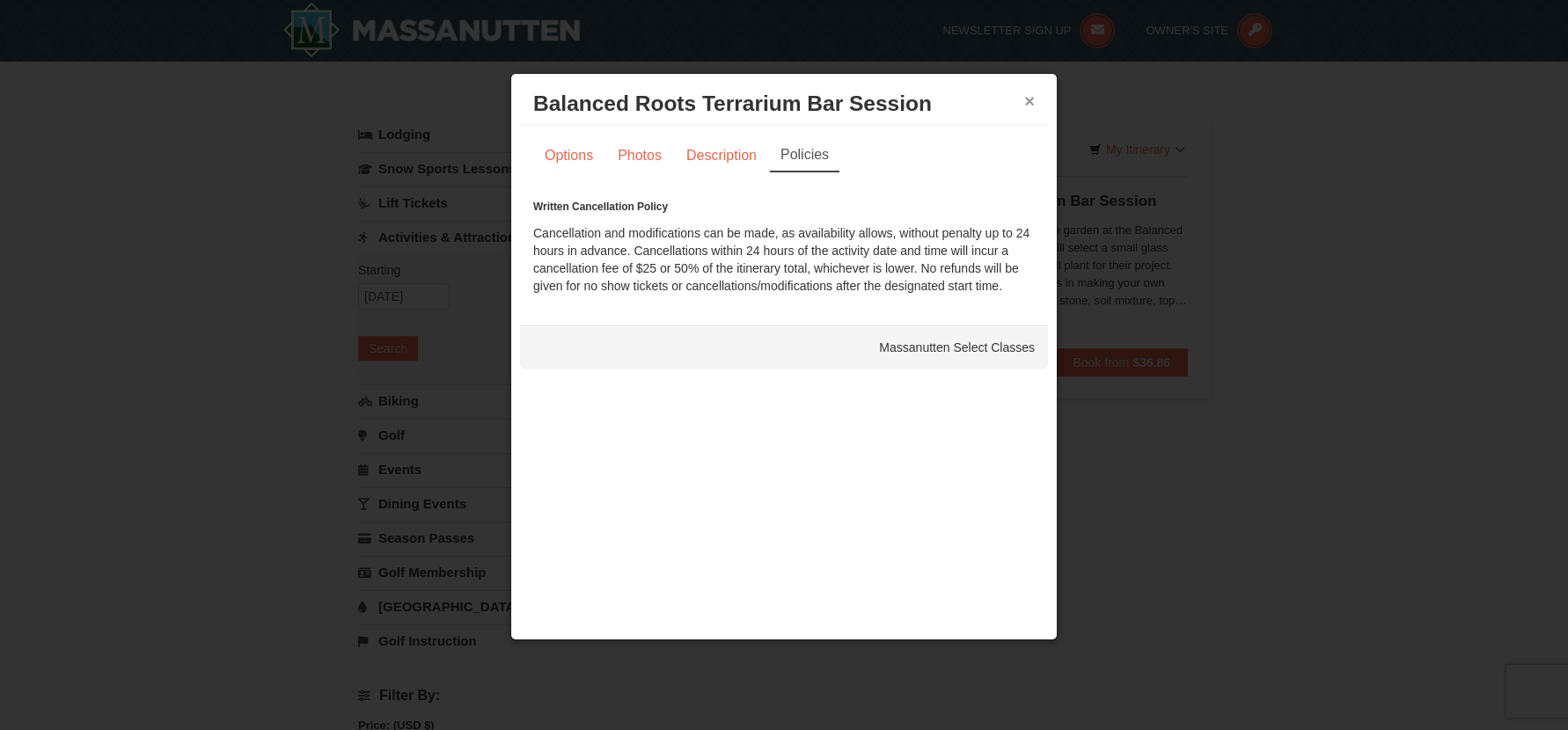
click at [1033, 99] on button "×" at bounding box center [1029, 101] width 11 height 17
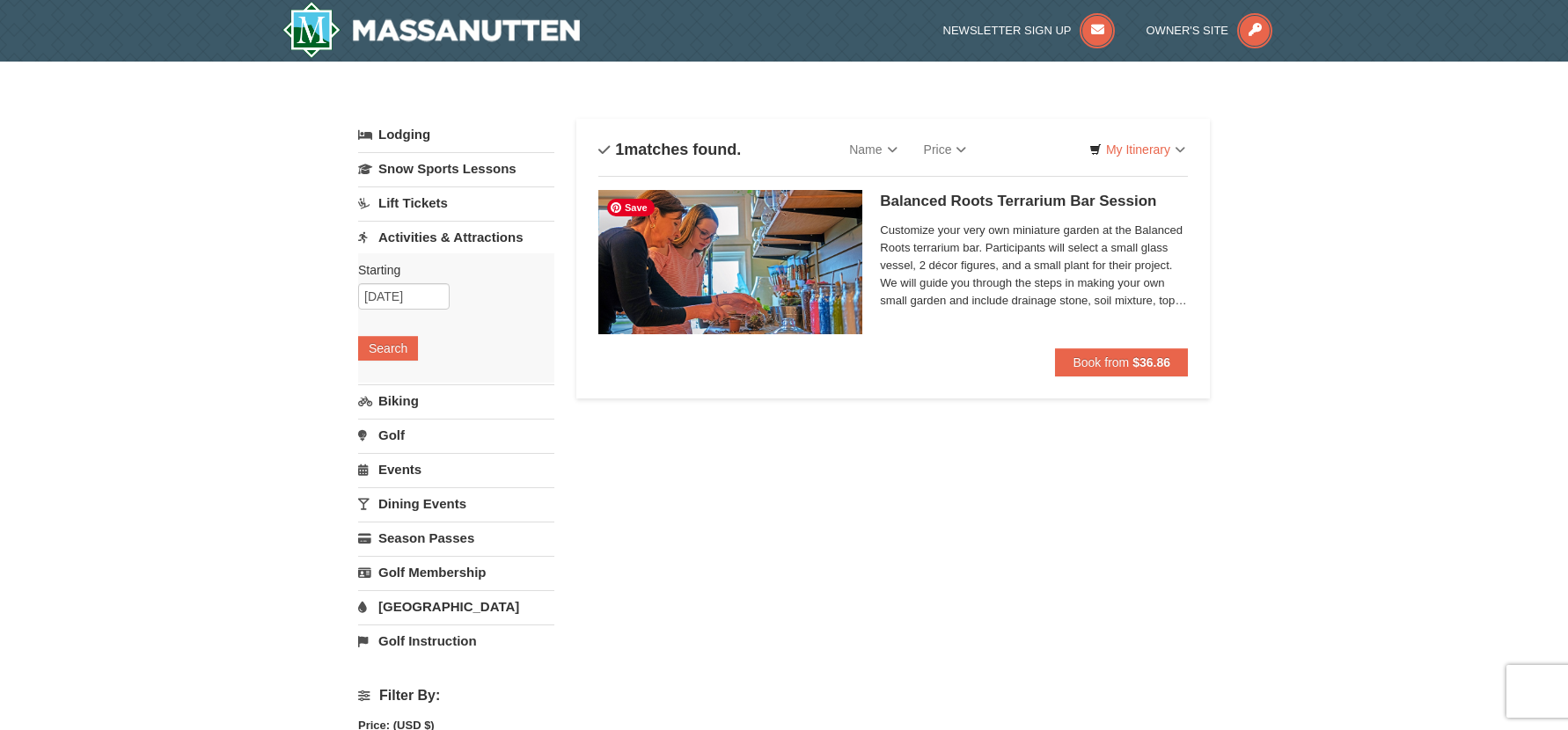
click at [792, 259] on img at bounding box center [730, 262] width 264 height 144
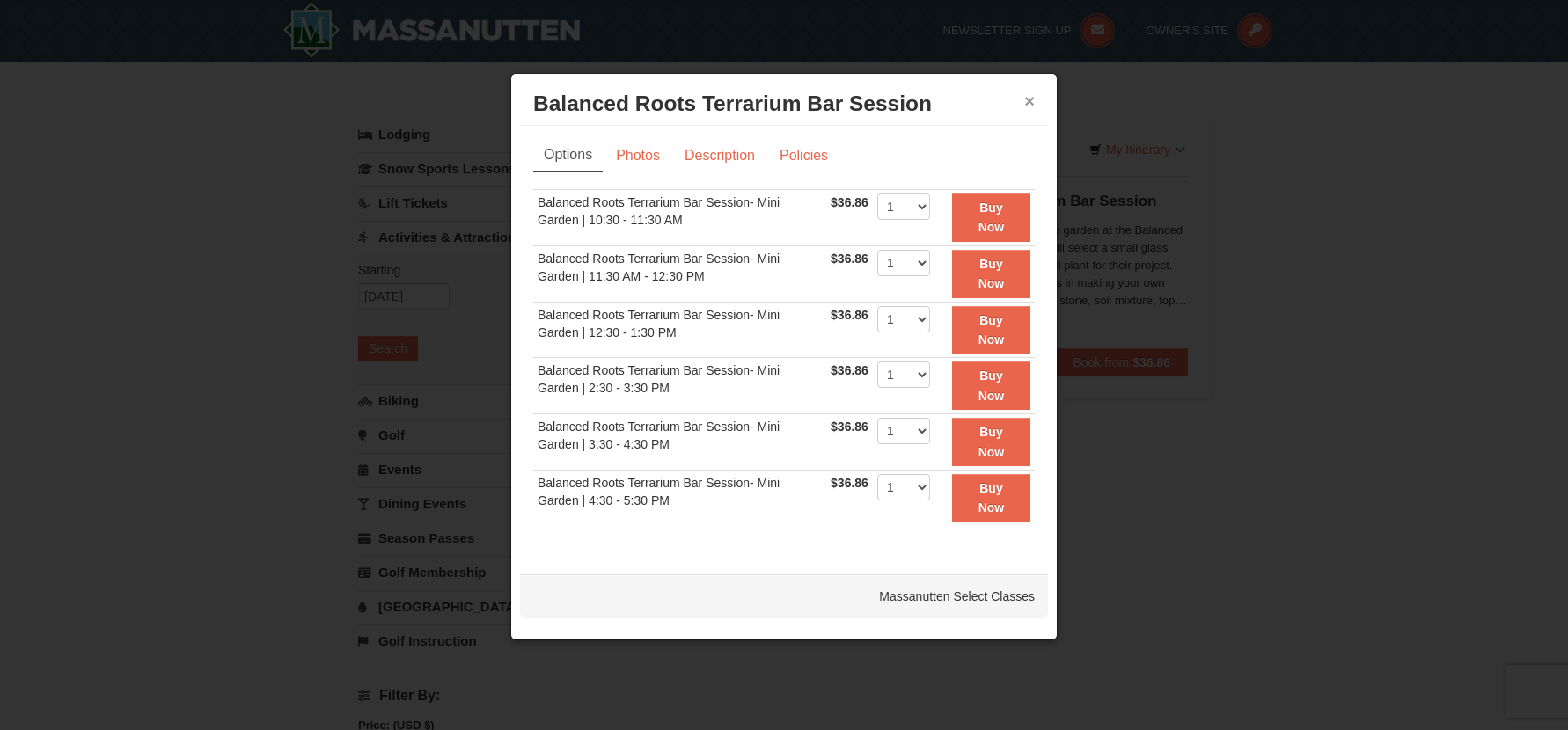
click at [1027, 92] on button "×" at bounding box center [1029, 101] width 11 height 17
